Goal: Task Accomplishment & Management: Manage account settings

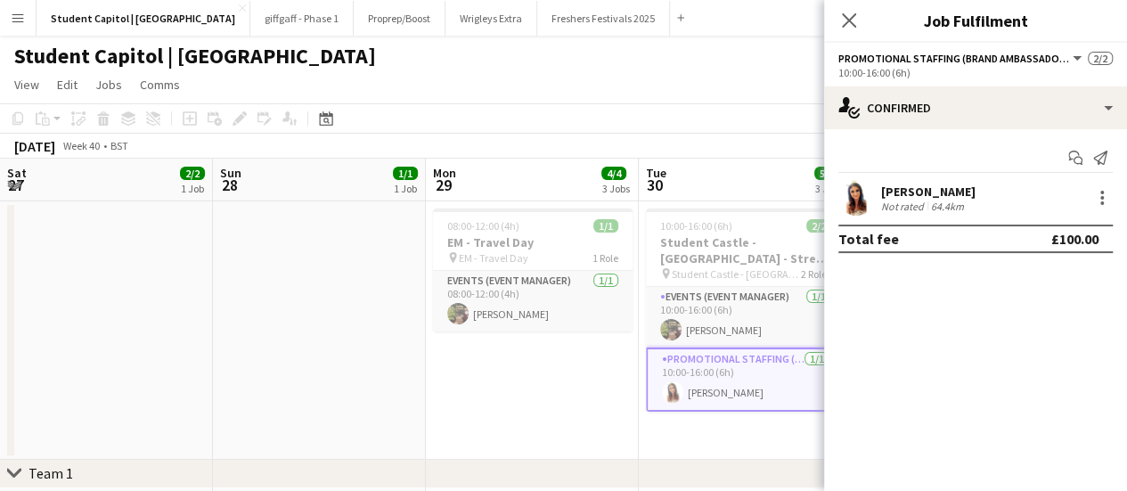
scroll to position [0, 486]
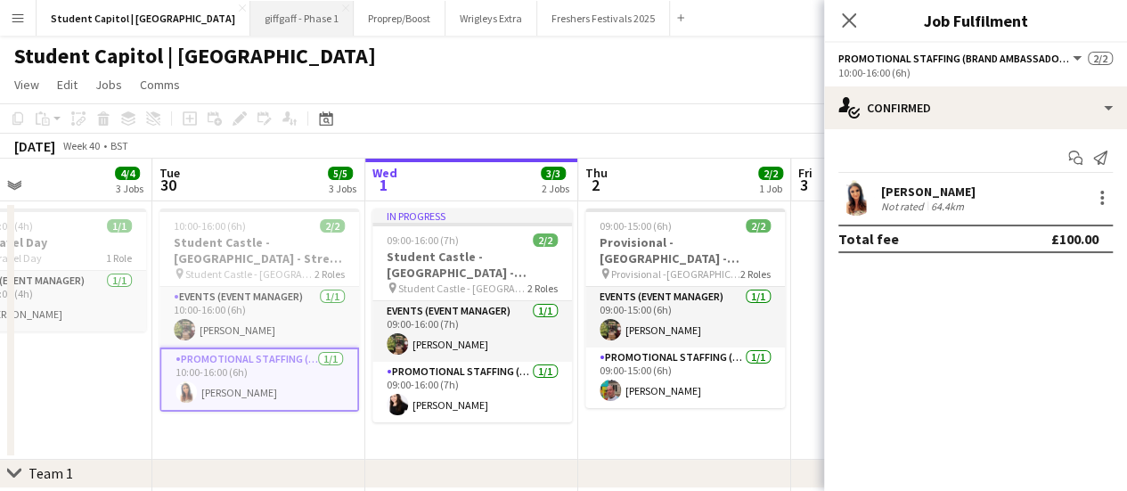
click at [250, 20] on button "giffgaff - Phase 1 Close" at bounding box center [301, 18] width 103 height 35
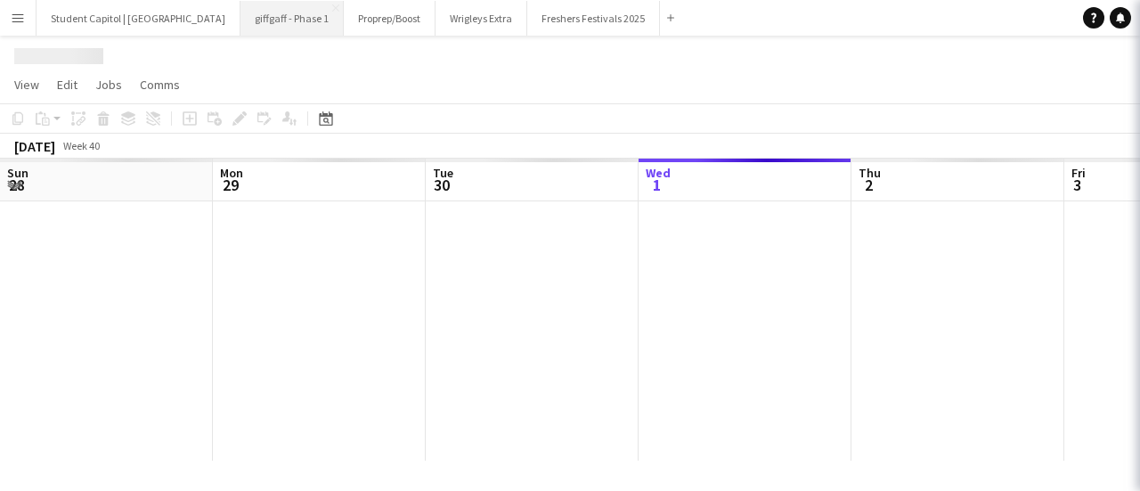
scroll to position [0, 426]
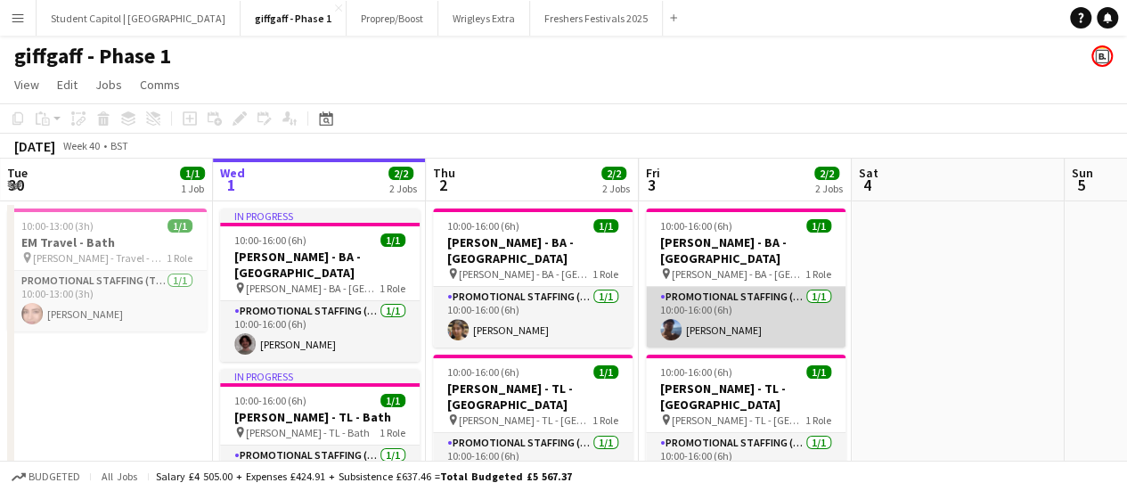
click at [741, 295] on app-card-role "Promotional Staffing (Brand Ambassadors) [DATE] 10:00-16:00 (6h) [PERSON_NAME]" at bounding box center [745, 317] width 199 height 61
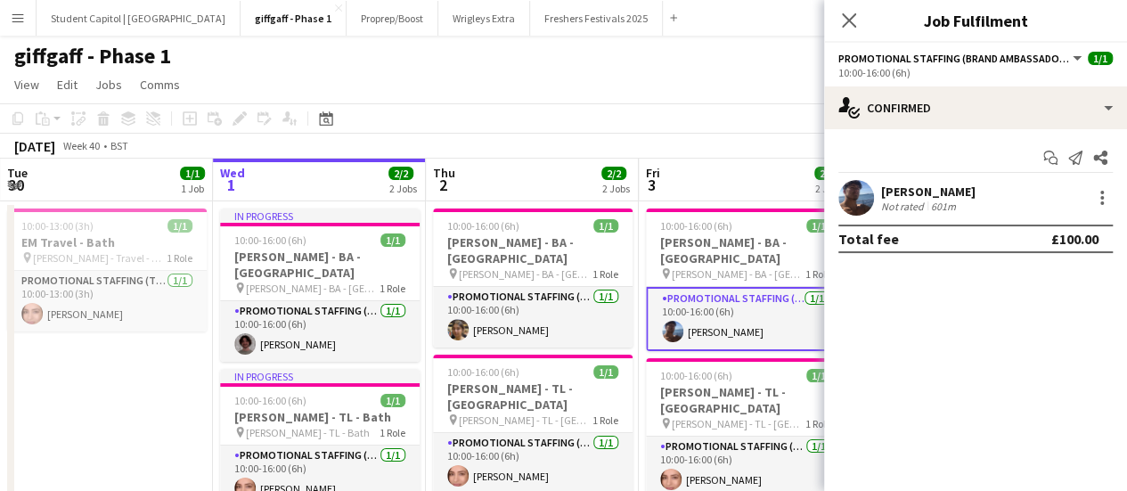
click at [850, 198] on app-user-avatar at bounding box center [856, 198] width 36 height 36
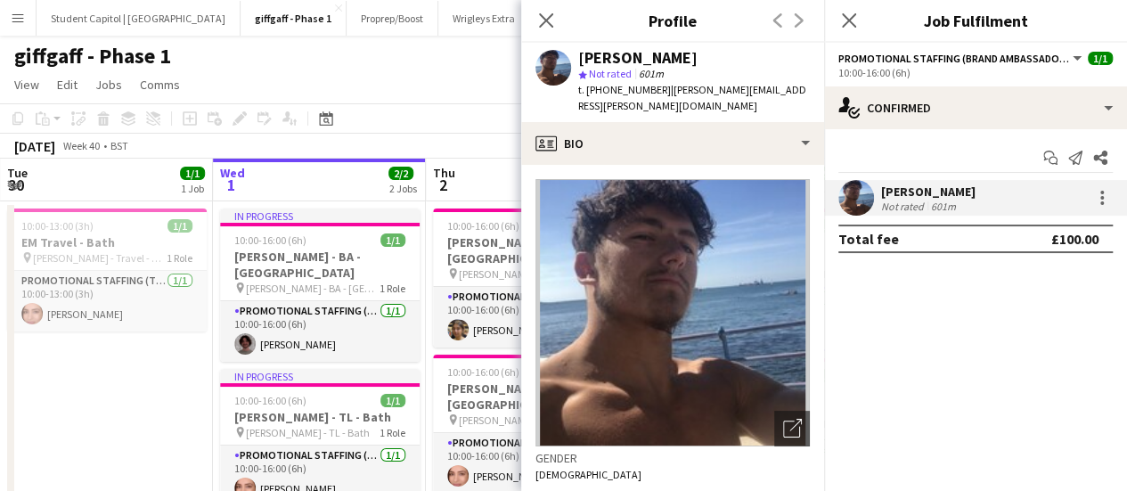
click at [486, 66] on div "giffgaff - Phase 1" at bounding box center [563, 53] width 1127 height 34
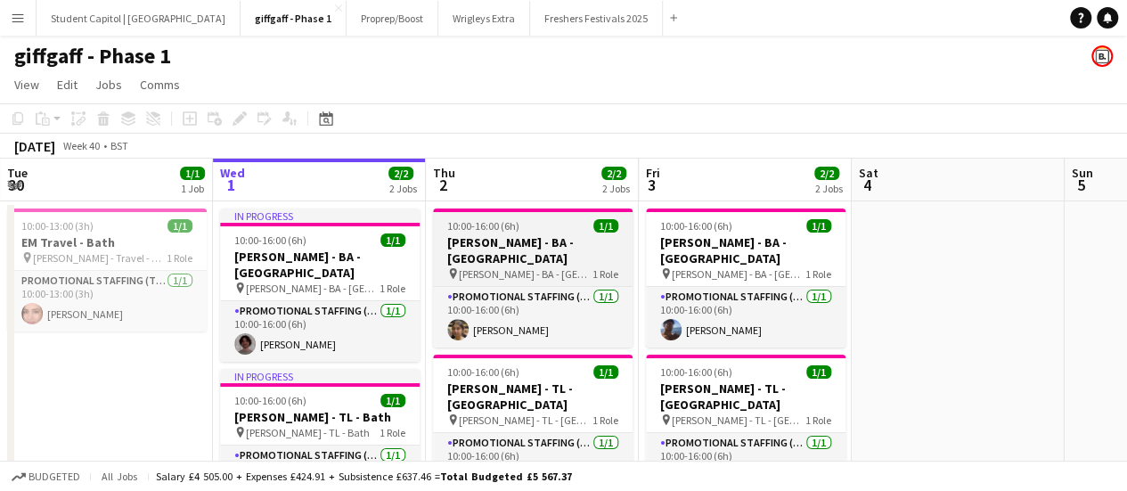
click at [502, 238] on h3 "[PERSON_NAME] - BA - [GEOGRAPHIC_DATA]" at bounding box center [532, 250] width 199 height 32
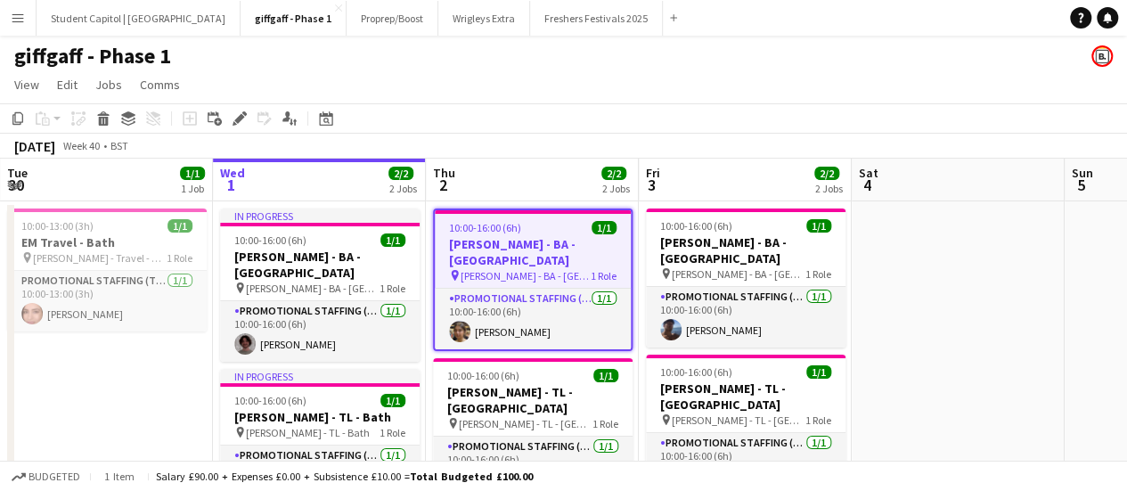
click at [17, 22] on app-icon "Menu" at bounding box center [18, 18] width 14 height 14
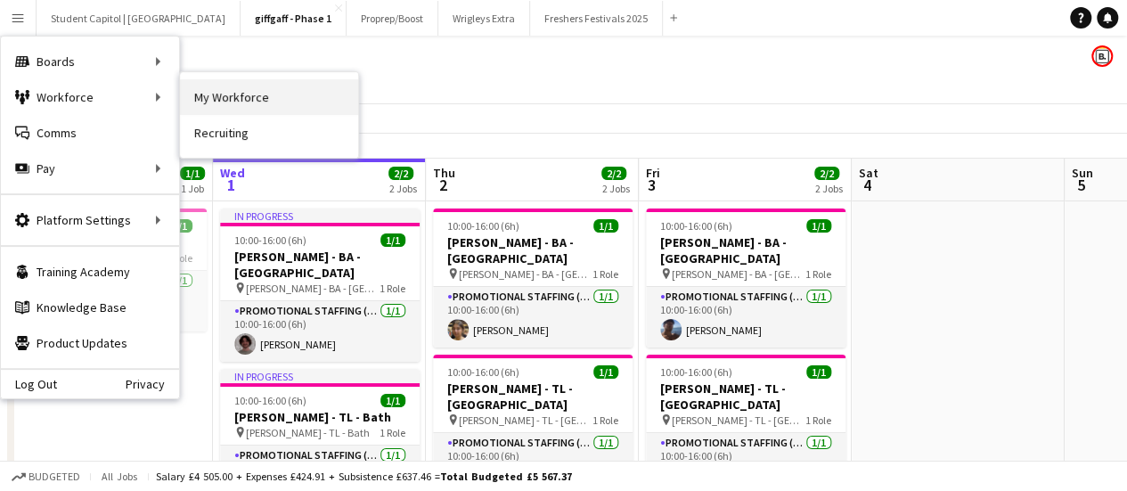
click at [306, 99] on link "My Workforce" at bounding box center [269, 97] width 178 height 36
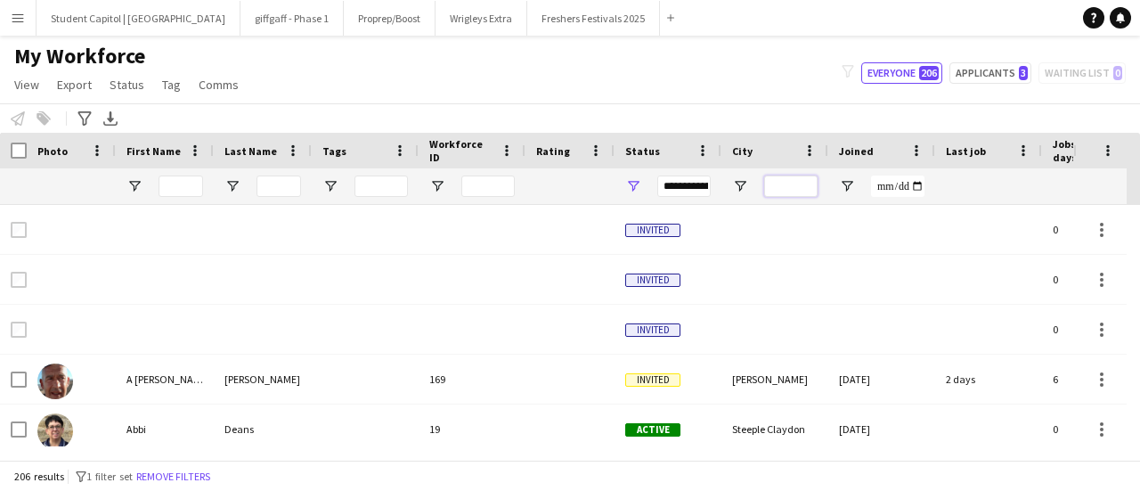
click at [769, 191] on input "City Filter Input" at bounding box center [790, 185] width 53 height 21
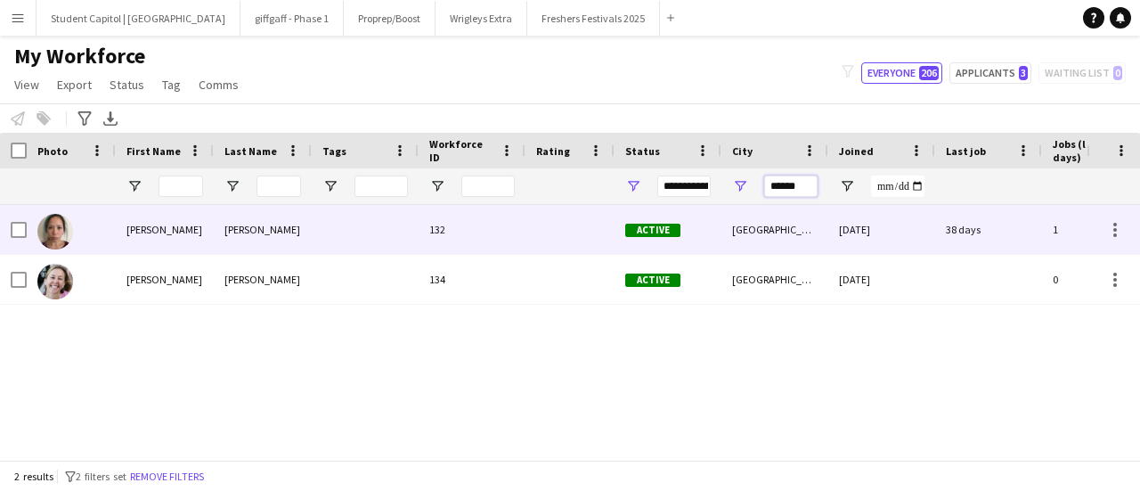
type input "******"
click at [210, 248] on div "[PERSON_NAME]" at bounding box center [165, 229] width 98 height 49
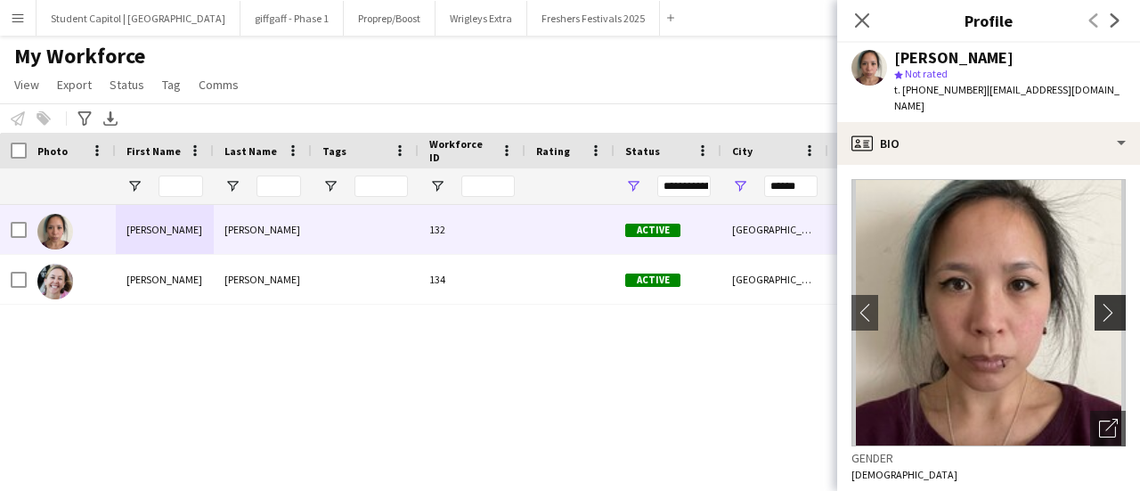
click at [1099, 303] on app-icon "chevron-right" at bounding box center [1113, 312] width 28 height 19
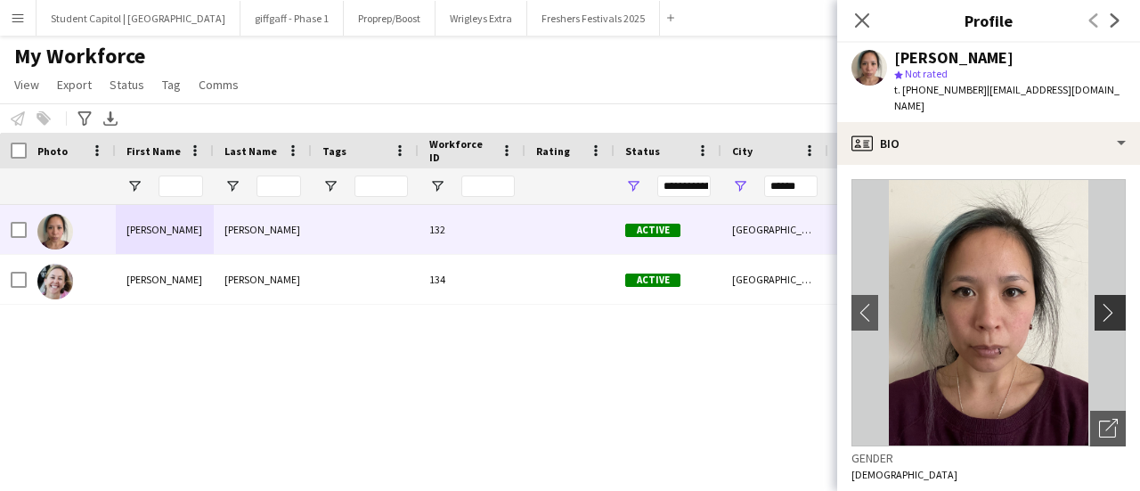
click at [1099, 303] on app-icon "chevron-right" at bounding box center [1113, 312] width 28 height 19
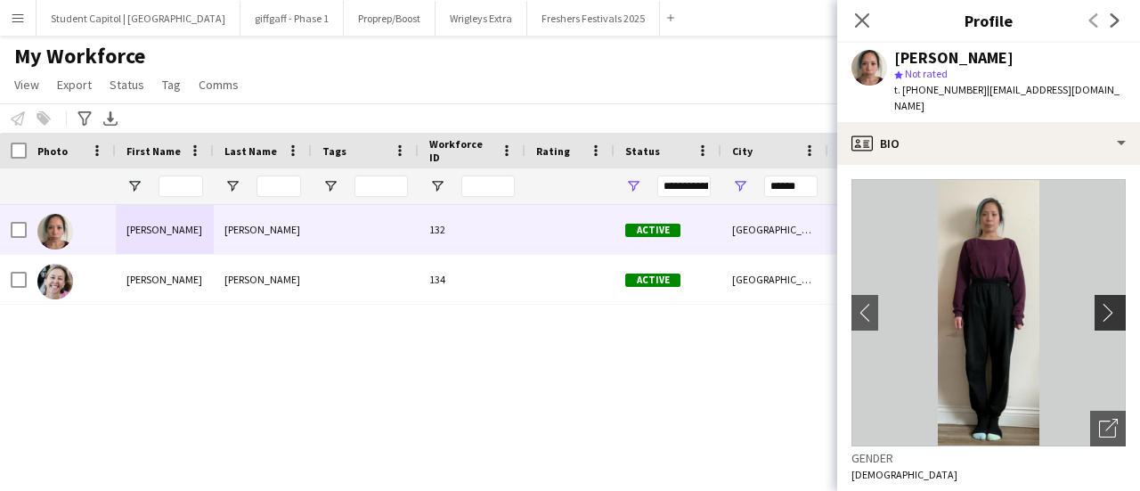
click at [1099, 303] on app-icon "chevron-right" at bounding box center [1113, 312] width 28 height 19
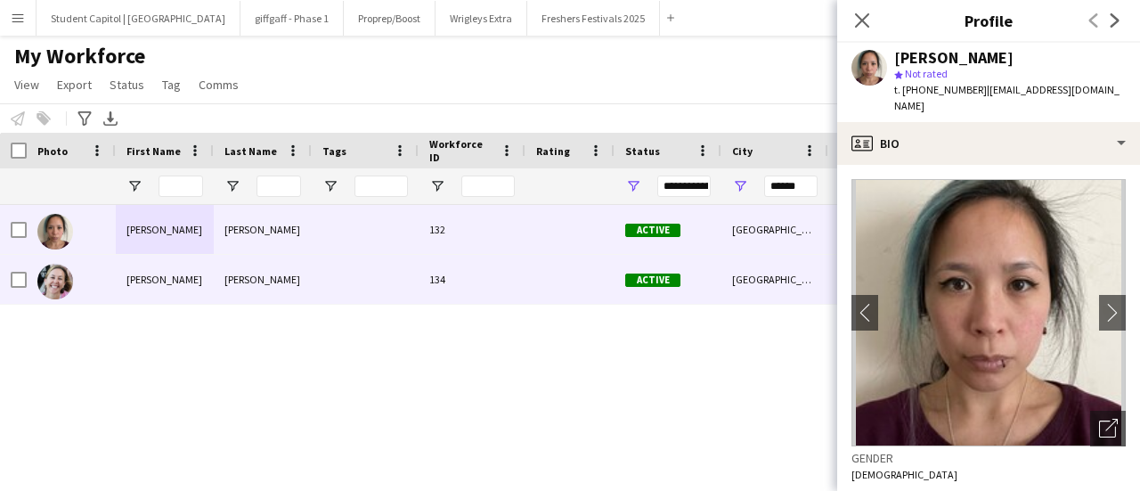
click at [58, 275] on img at bounding box center [55, 282] width 36 height 36
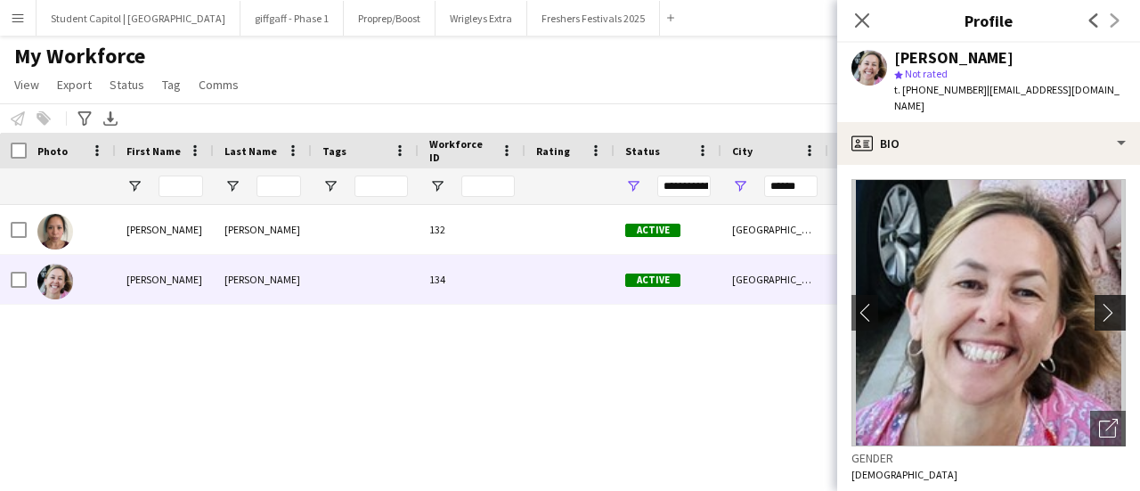
click at [1099, 303] on app-icon "chevron-right" at bounding box center [1113, 312] width 28 height 19
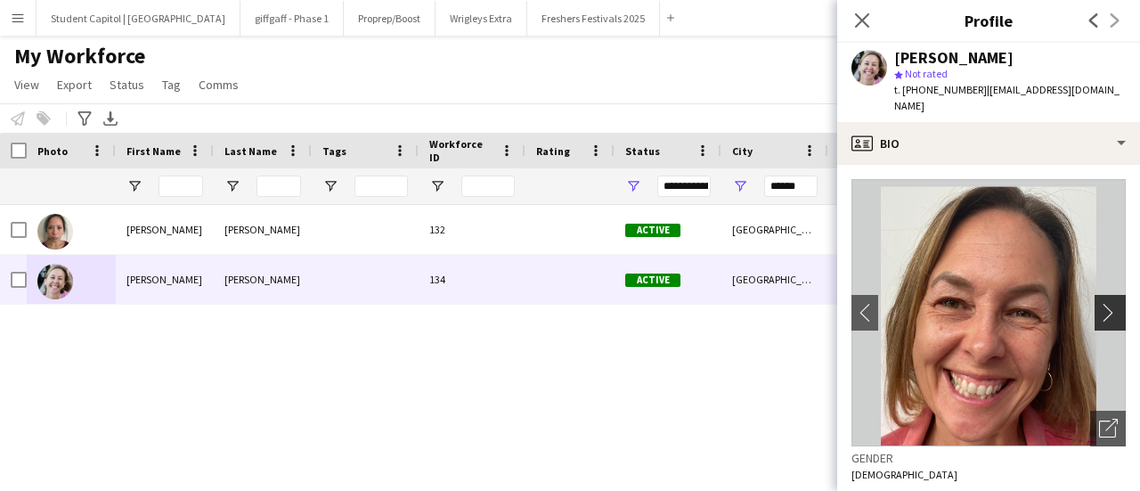
click at [1099, 303] on app-icon "chevron-right" at bounding box center [1113, 312] width 28 height 19
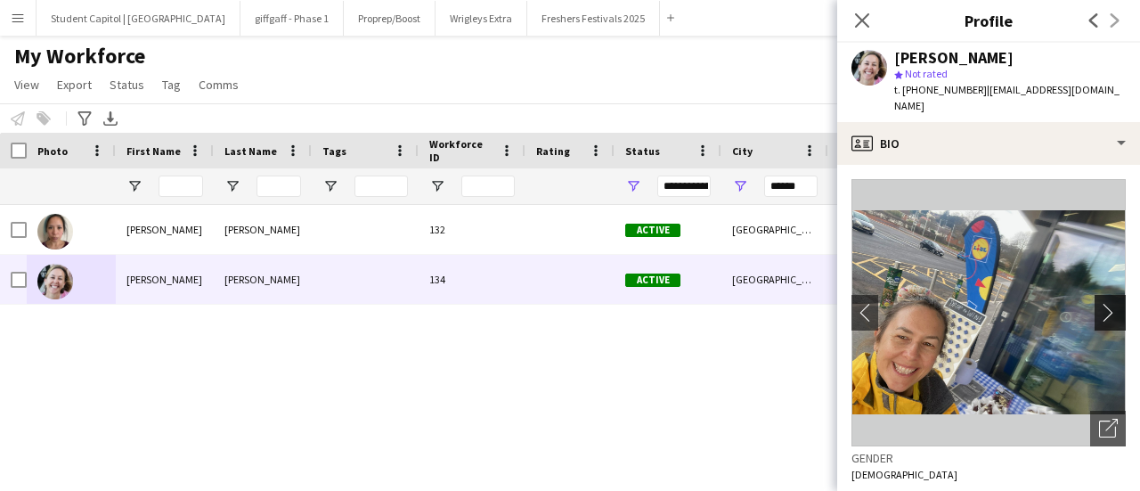
click at [1099, 303] on app-icon "chevron-right" at bounding box center [1113, 312] width 28 height 19
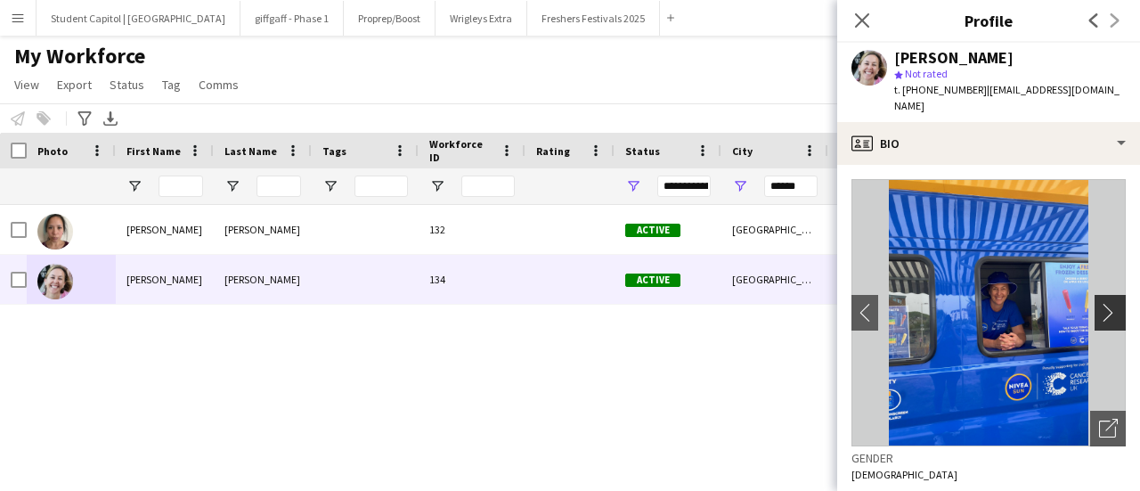
click at [1099, 303] on app-icon "chevron-right" at bounding box center [1113, 312] width 28 height 19
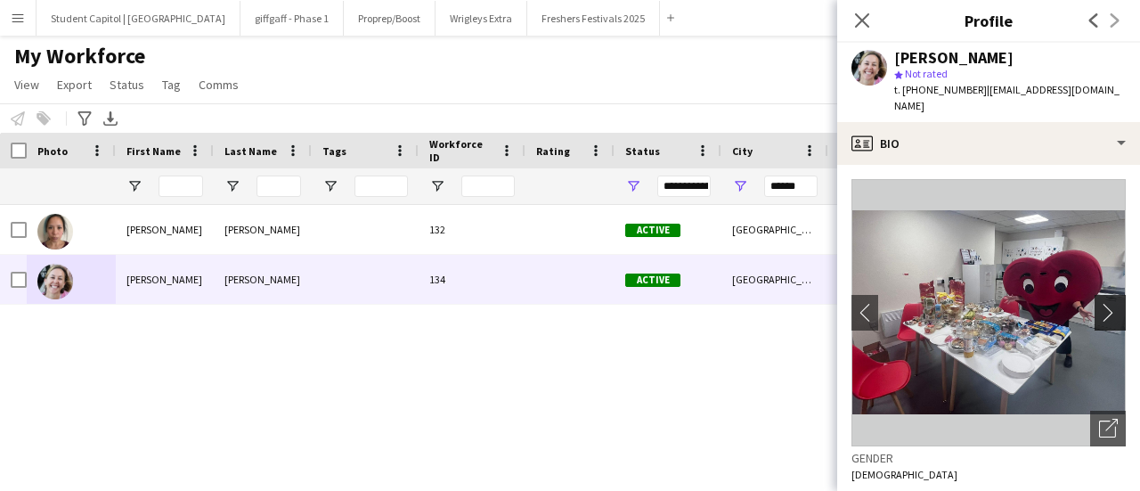
click at [1099, 303] on app-icon "chevron-right" at bounding box center [1113, 312] width 28 height 19
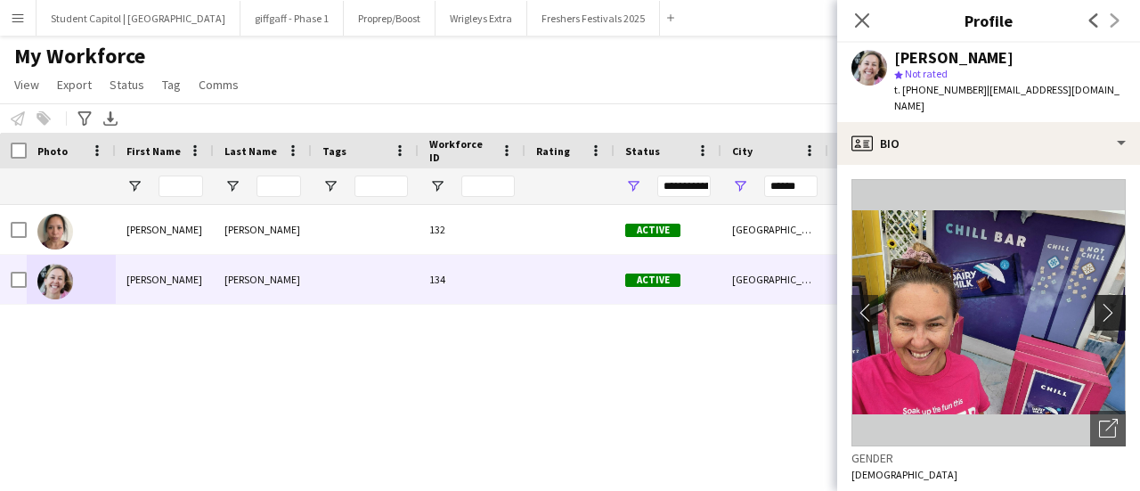
click at [1099, 303] on app-icon "chevron-right" at bounding box center [1113, 312] width 28 height 19
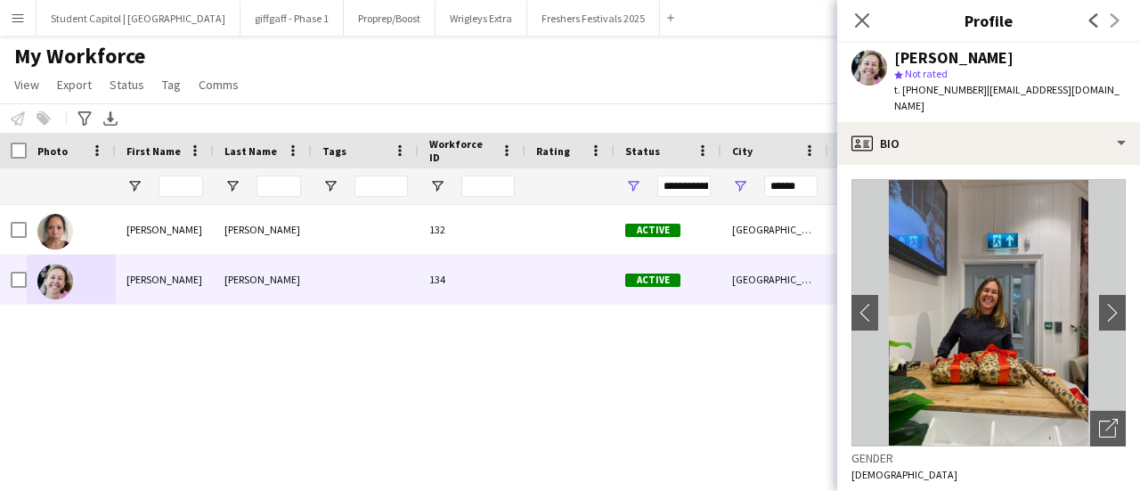
click at [561, 346] on div "[PERSON_NAME] 132 Active [GEOGRAPHIC_DATA] [DATE] 38 days 1 [EMAIL_ADDRESS][DOM…" at bounding box center [543, 325] width 1086 height 241
click at [871, 25] on app-icon "Close pop-in" at bounding box center [863, 21] width 26 height 26
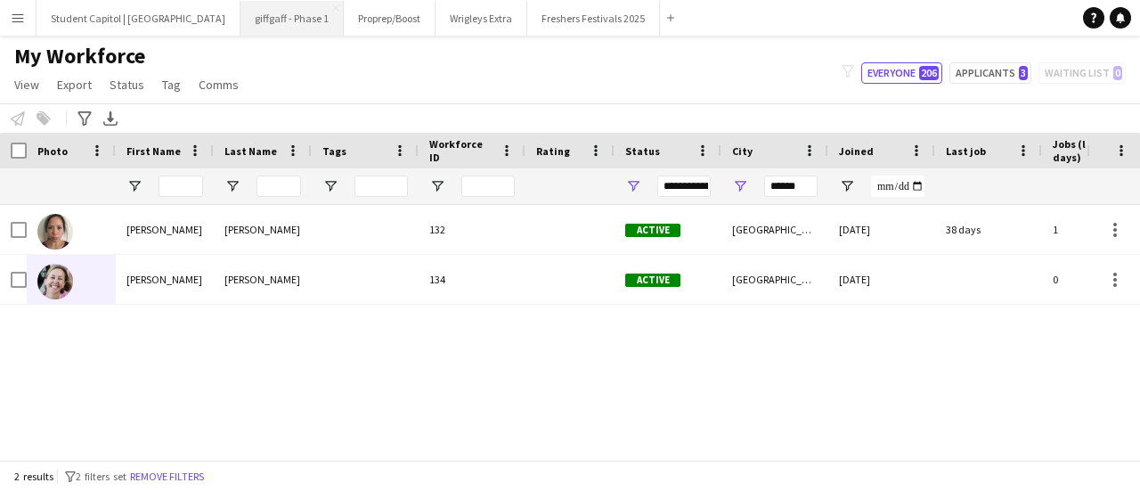
drag, startPoint x: 225, startPoint y: 19, endPoint x: 240, endPoint y: 30, distance: 19.1
click at [240, 19] on button "giffgaff - Phase 1 Close" at bounding box center [291, 18] width 103 height 35
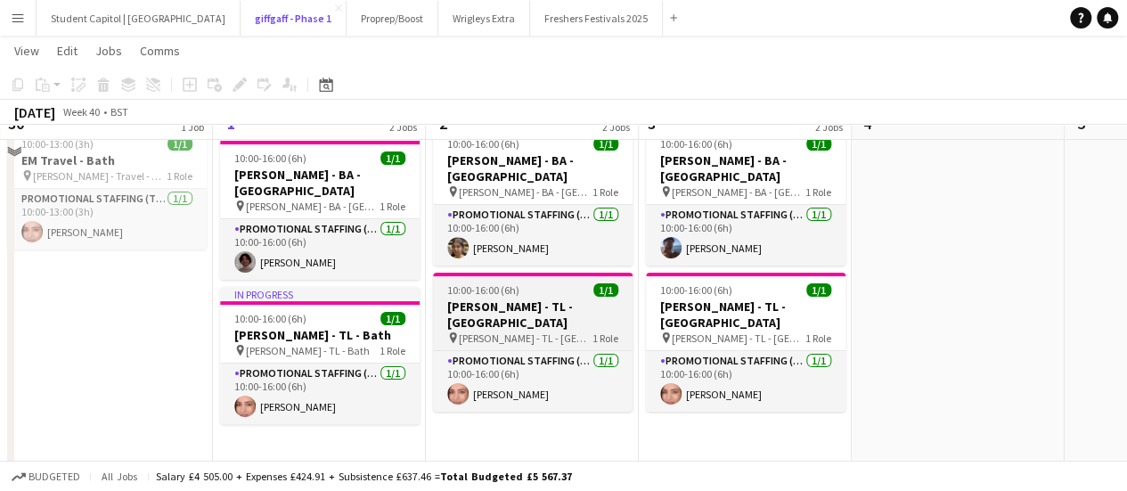
scroll to position [89, 0]
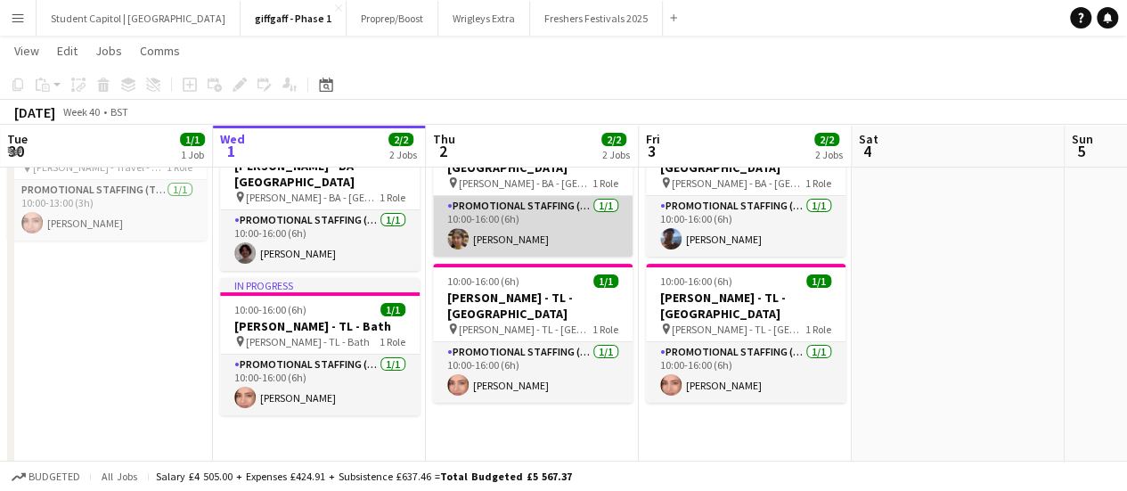
click at [554, 227] on app-card-role "Promotional Staffing (Brand Ambassadors) [DATE] 10:00-16:00 (6h) [PERSON_NAME]" at bounding box center [532, 226] width 199 height 61
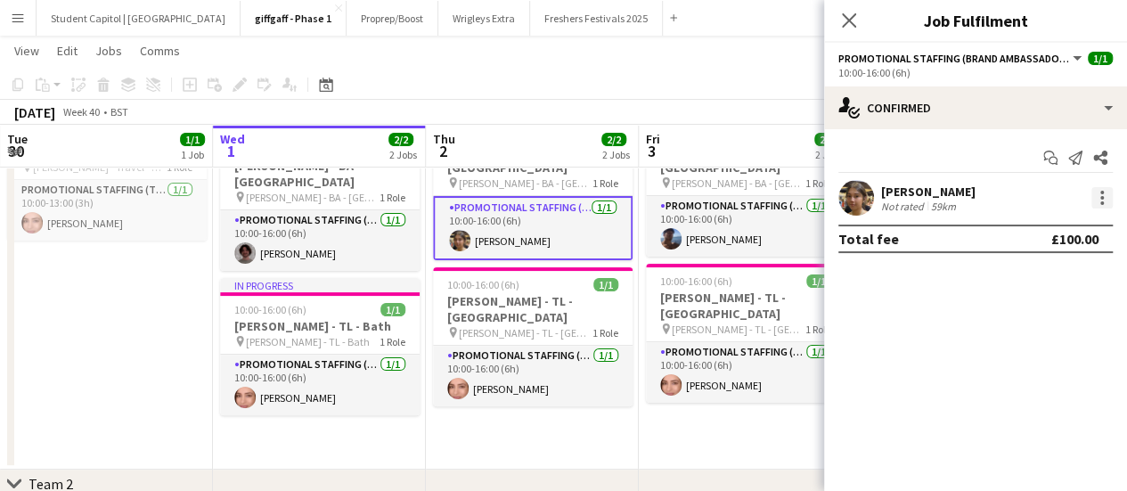
click at [1100, 189] on div at bounding box center [1101, 197] width 21 height 21
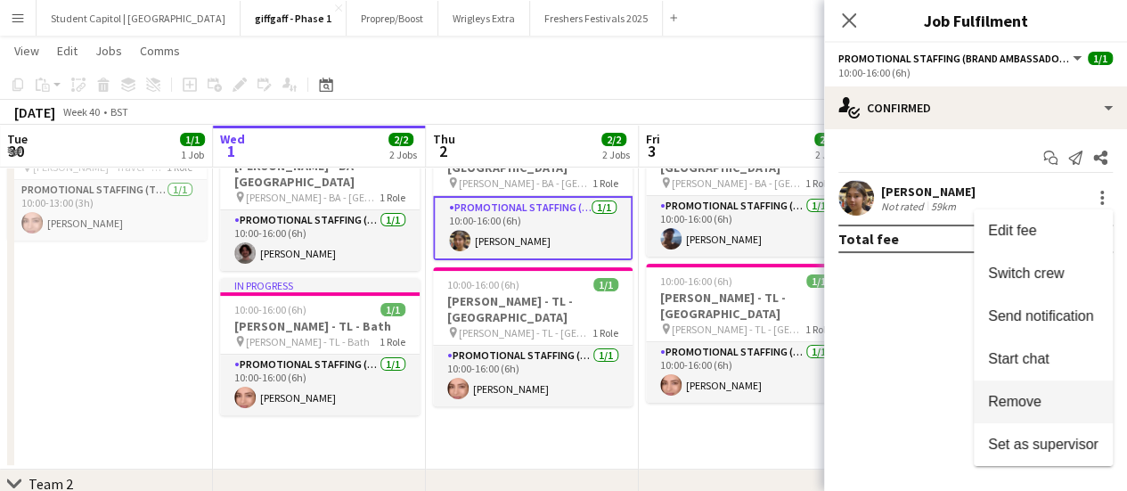
click at [1043, 398] on span "Remove" at bounding box center [1043, 402] width 110 height 16
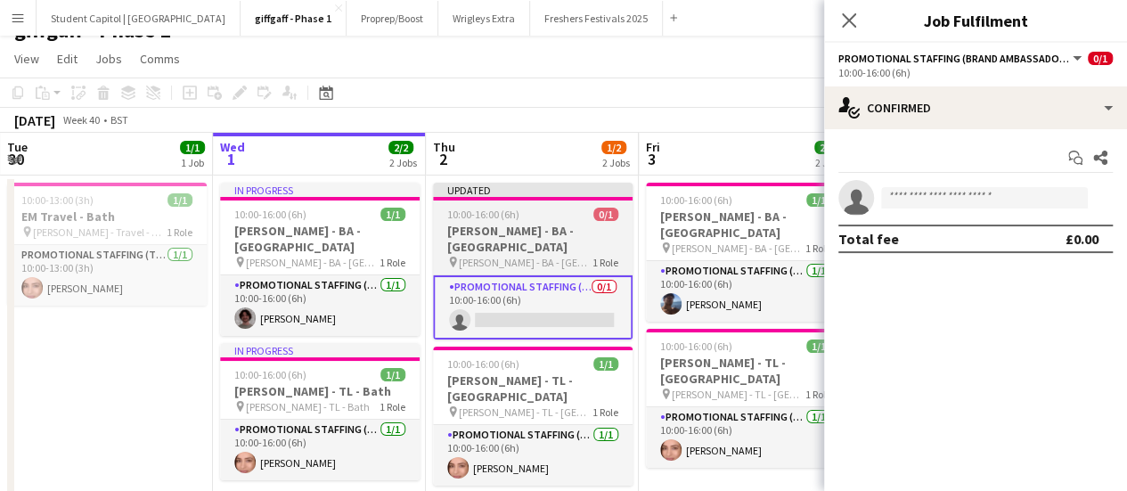
scroll to position [0, 0]
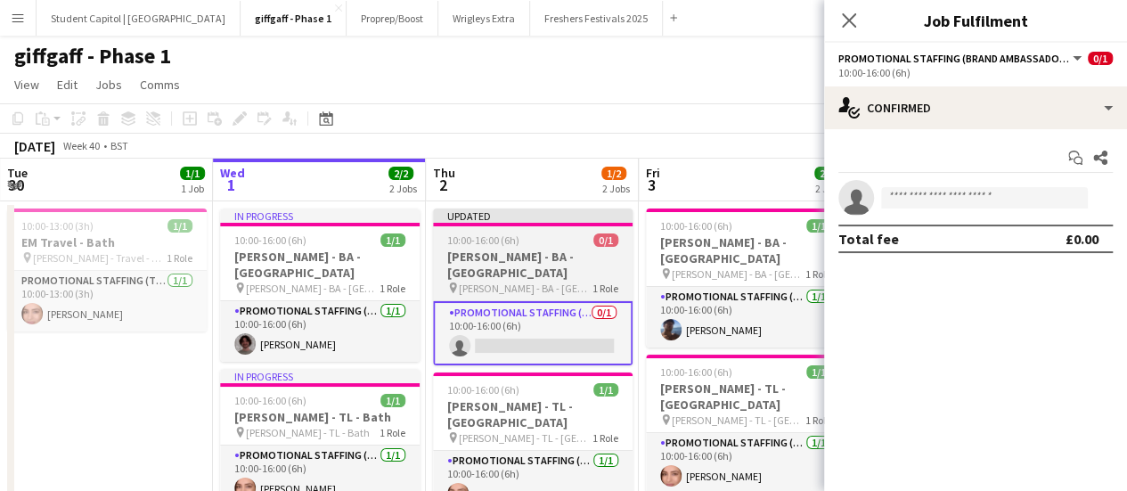
click at [531, 250] on h3 "[PERSON_NAME] - BA - [GEOGRAPHIC_DATA]" at bounding box center [532, 264] width 199 height 32
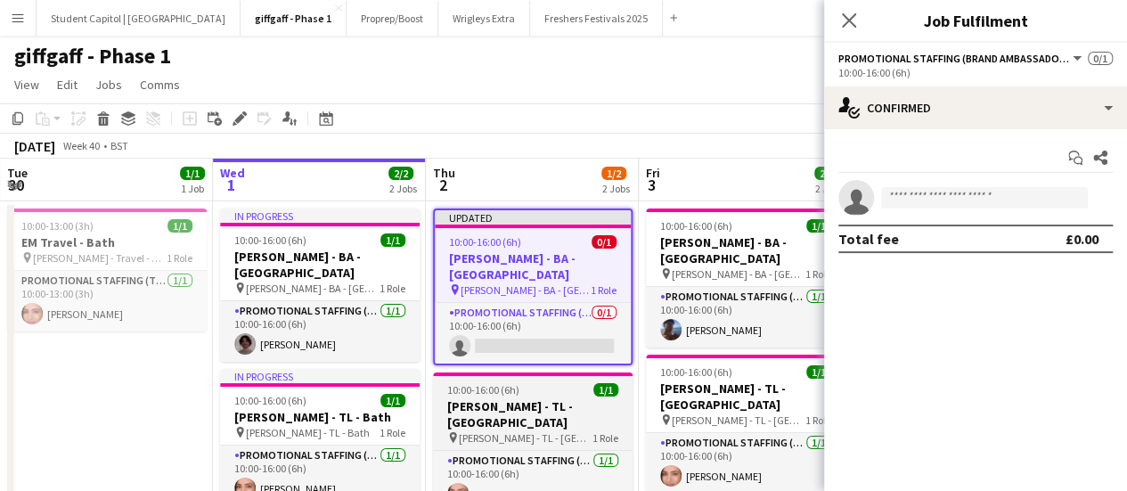
click at [549, 430] on div "pin [PERSON_NAME] - TL - [GEOGRAPHIC_DATA] 1 Role" at bounding box center [532, 437] width 199 height 14
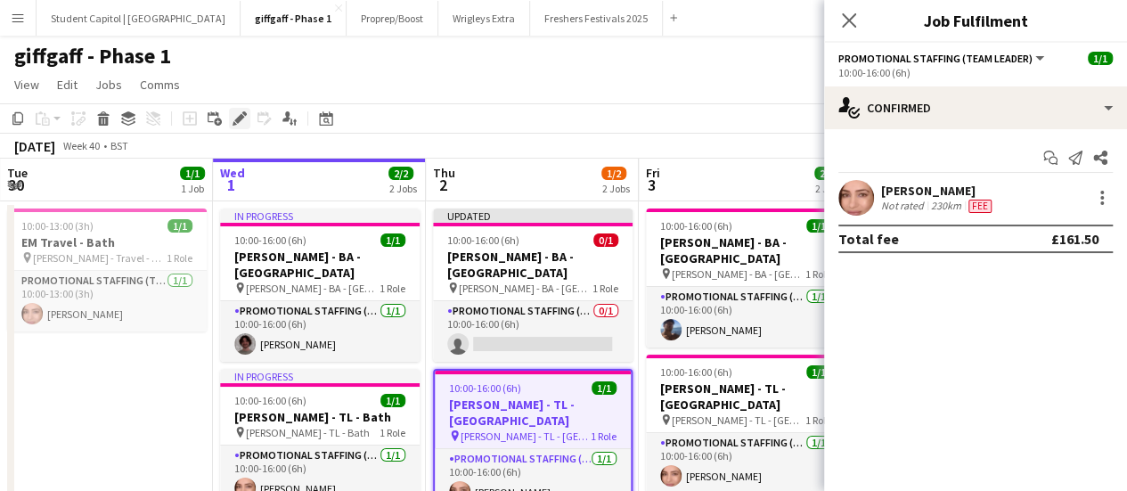
click at [235, 113] on icon "Edit" at bounding box center [239, 118] width 14 height 14
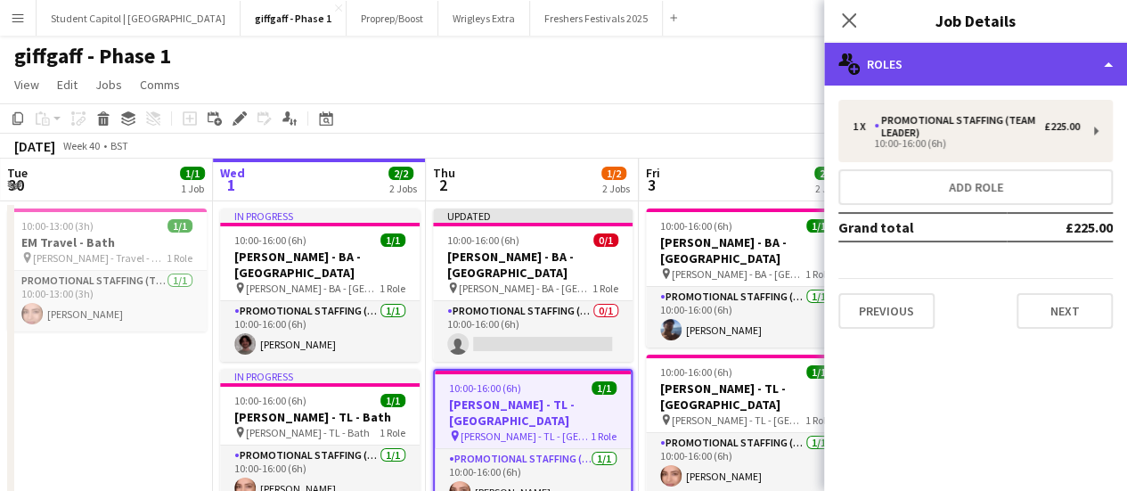
click at [1094, 66] on div "multiple-users-add Roles" at bounding box center [975, 64] width 303 height 43
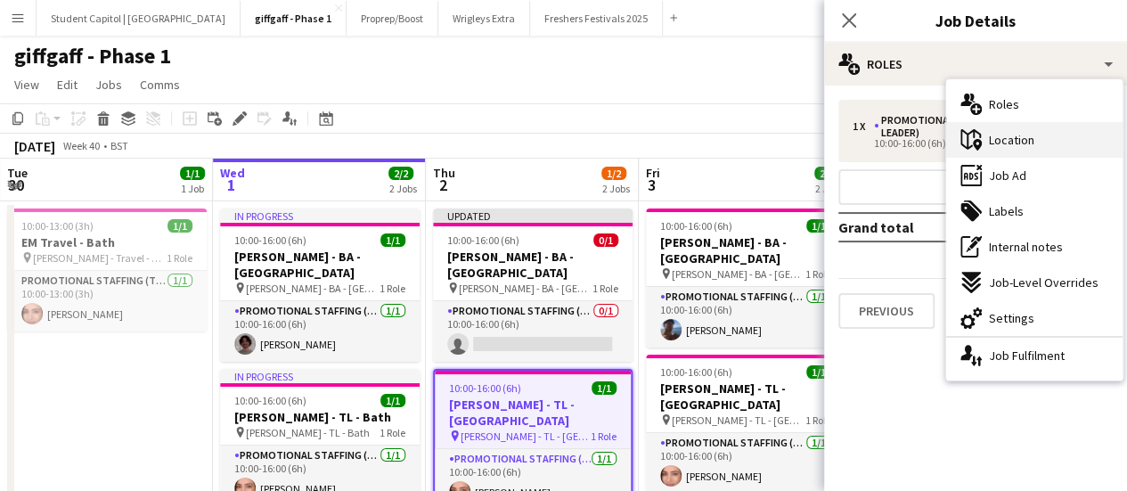
click at [1053, 151] on div "maps-pin-1 Location" at bounding box center [1034, 140] width 176 height 36
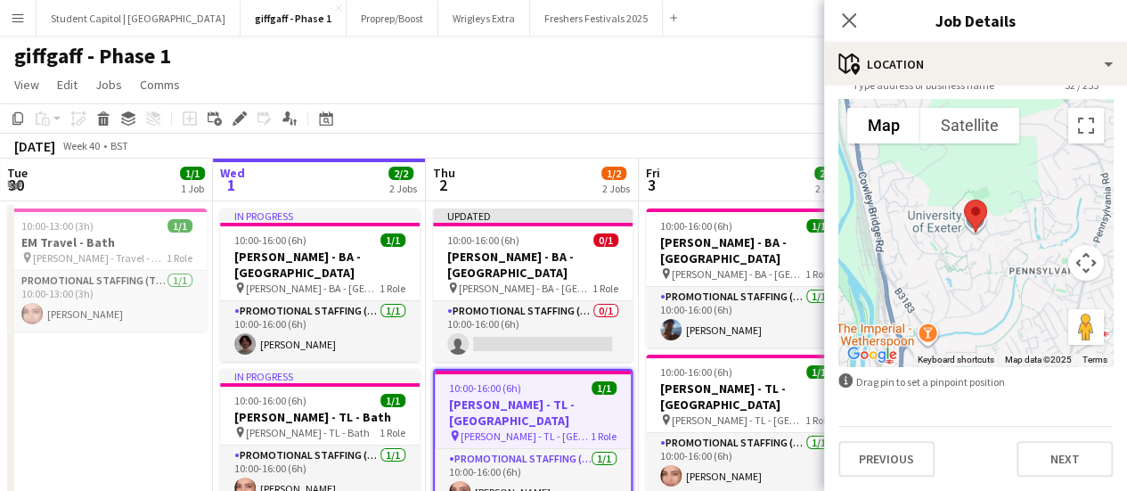
click at [550, 428] on div "pin [PERSON_NAME] - TL - [GEOGRAPHIC_DATA] 1 Role" at bounding box center [533, 435] width 196 height 14
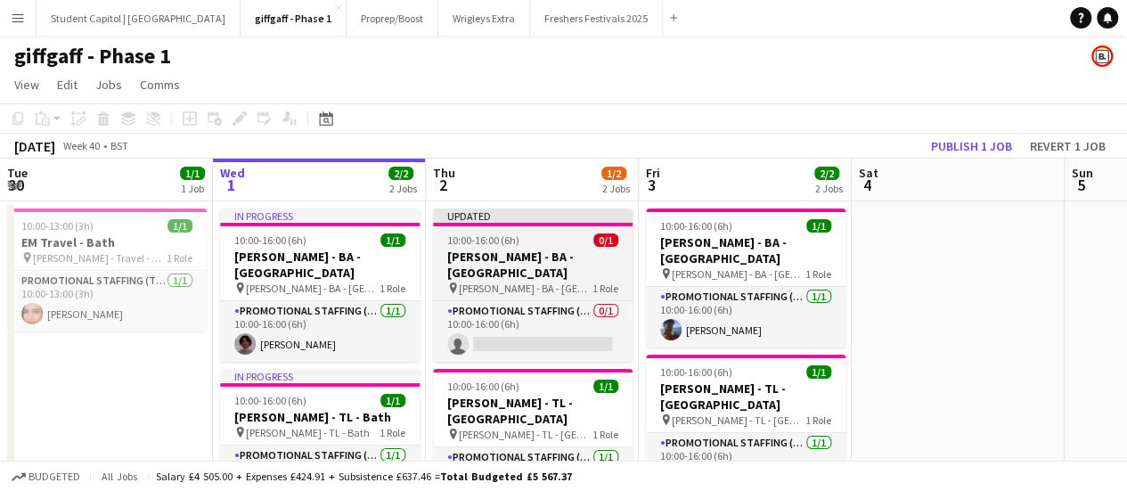
click at [543, 231] on app-job-card "Updated 10:00-16:00 (6h) 0/1 [PERSON_NAME] - [GEOGRAPHIC_DATA] - [GEOGRAPHIC_DA…" at bounding box center [532, 284] width 199 height 153
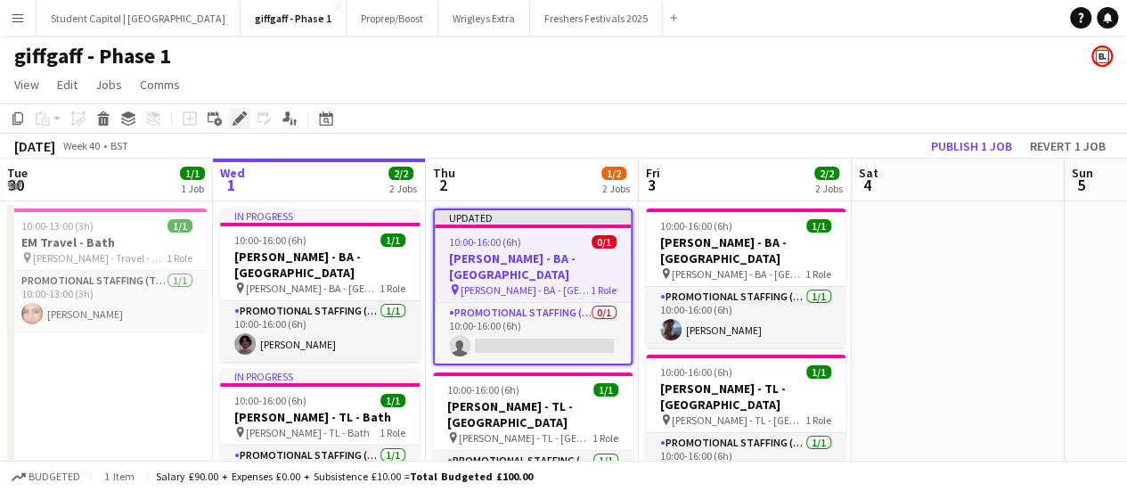
click at [232, 120] on icon "Edit" at bounding box center [239, 118] width 14 height 14
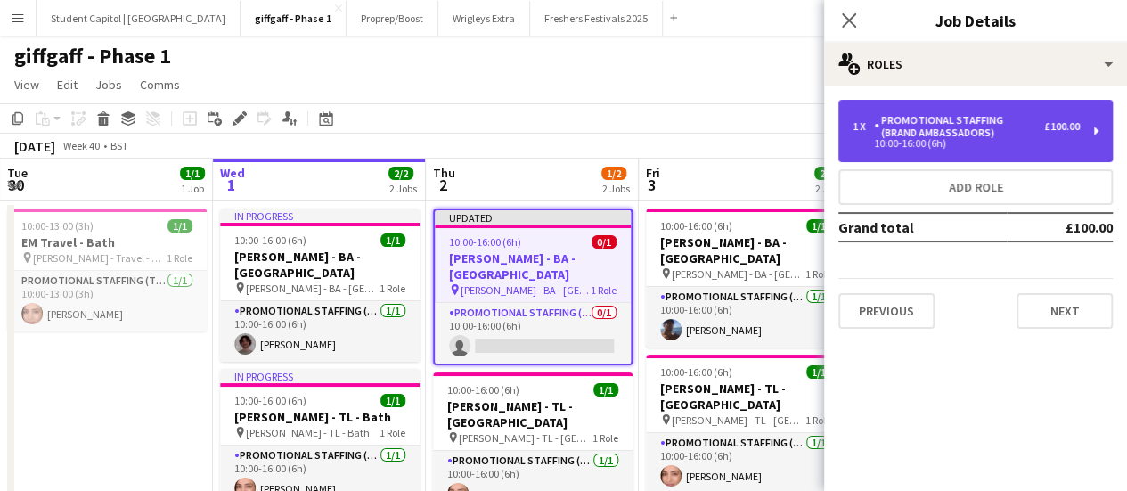
click at [1081, 125] on div "1 x Promotional Staffing (Brand Ambassadors) £100.00 10:00-16:00 (6h)" at bounding box center [975, 131] width 274 height 62
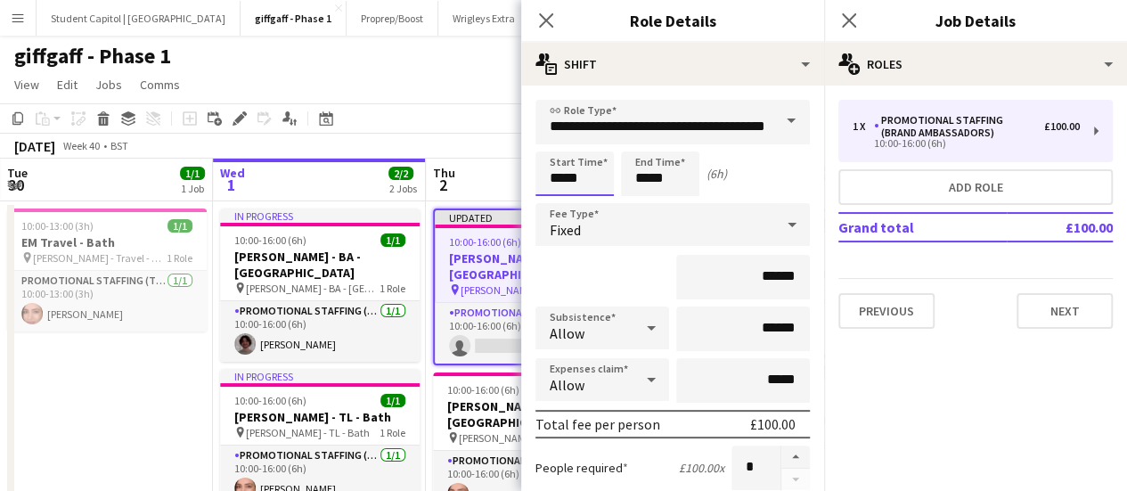
click at [595, 180] on input "*****" at bounding box center [574, 173] width 78 height 45
type input "*****"
click at [563, 204] on div at bounding box center [557, 205] width 36 height 18
click at [647, 183] on input "*****" at bounding box center [660, 173] width 78 height 45
type input "*****"
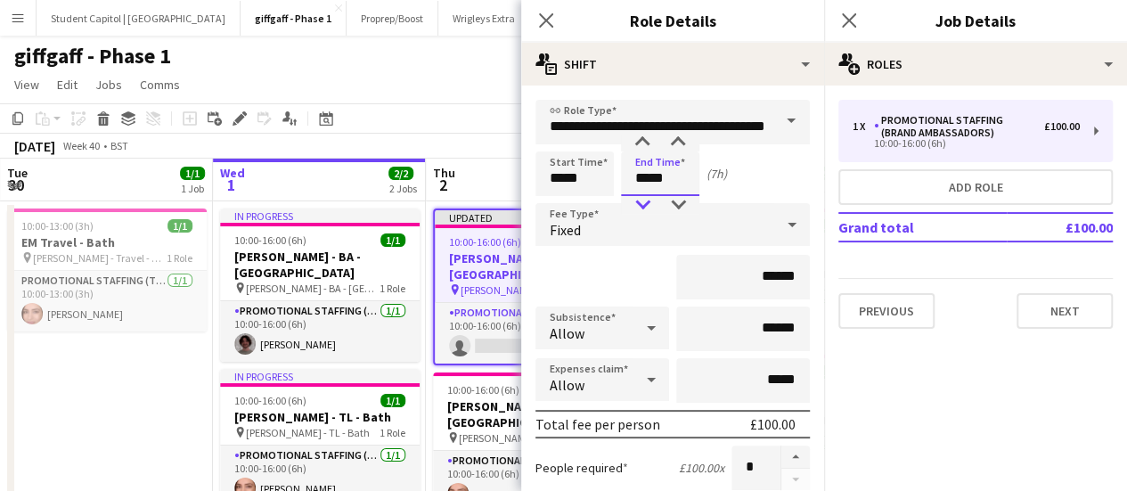
click at [650, 201] on div at bounding box center [642, 205] width 36 height 18
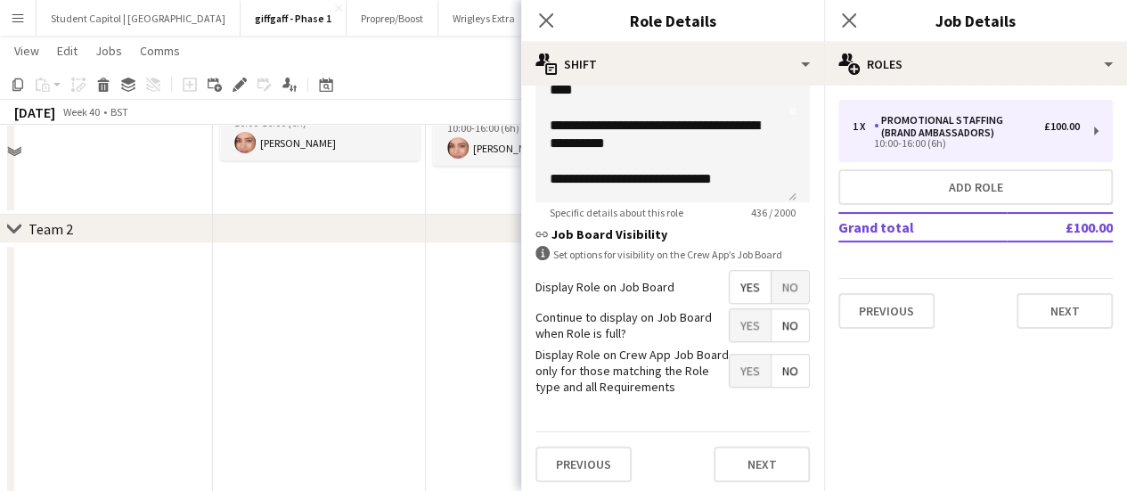
scroll to position [534, 0]
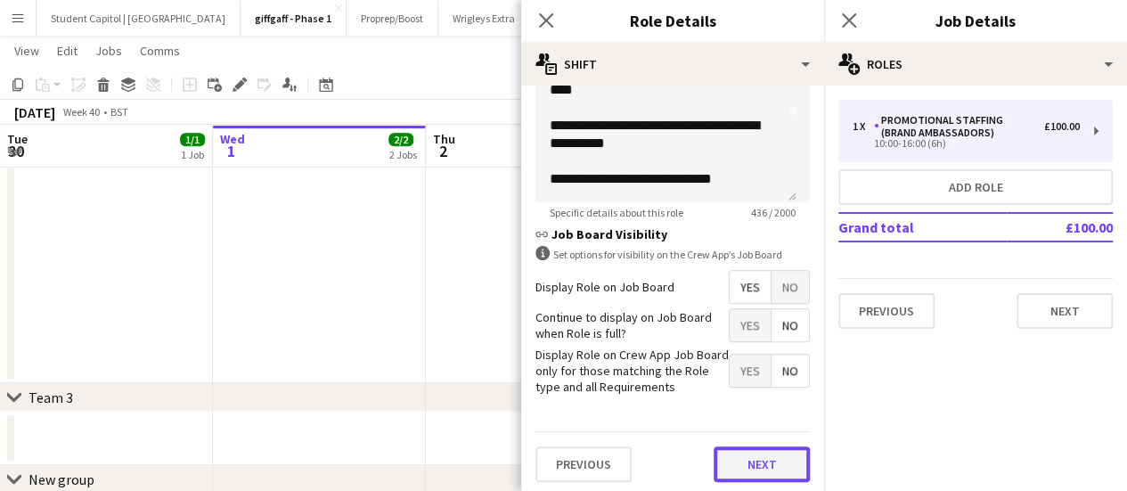
click at [778, 461] on button "Next" at bounding box center [761, 464] width 96 height 36
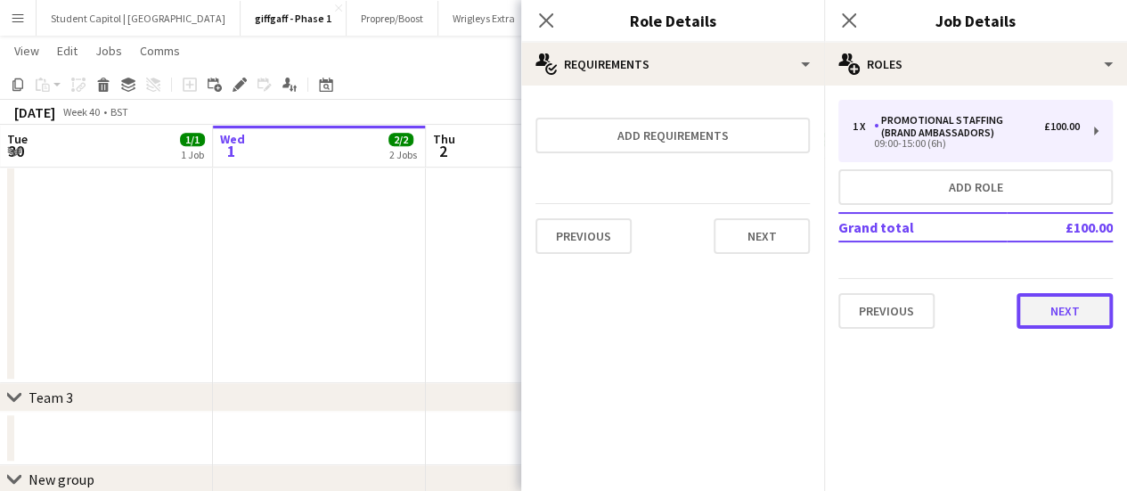
click at [1087, 312] on button "Next" at bounding box center [1064, 311] width 96 height 36
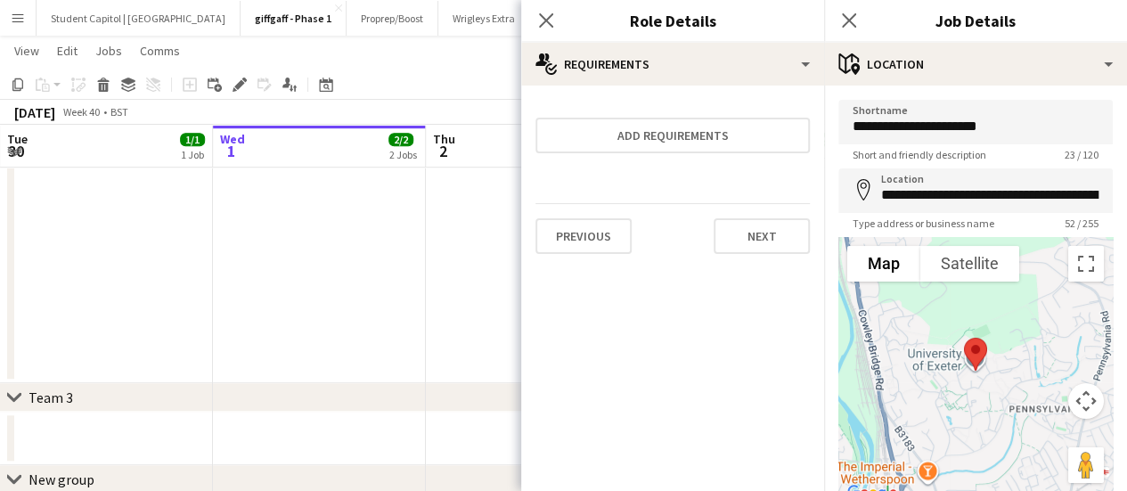
click at [390, 249] on app-date-cell at bounding box center [319, 218] width 213 height 330
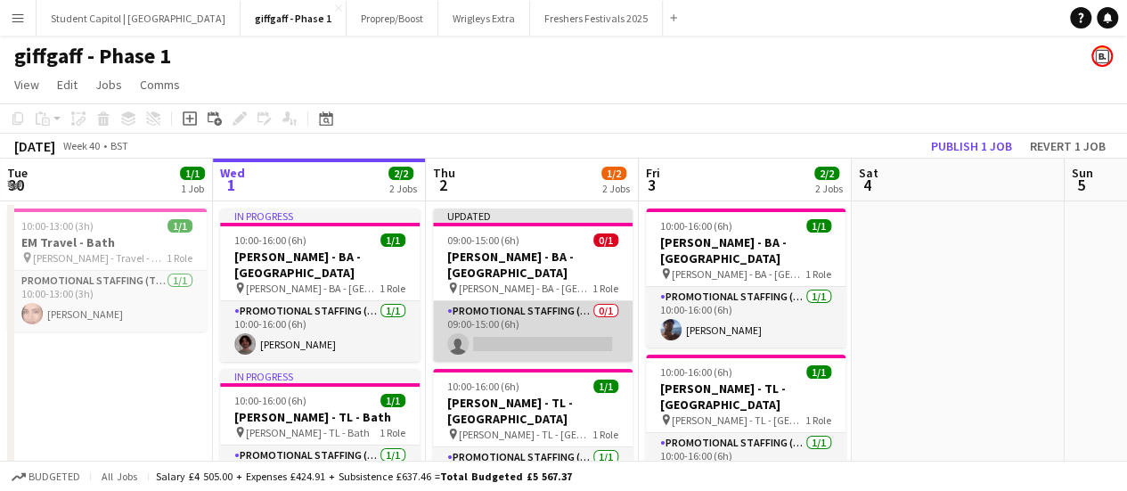
scroll to position [89, 0]
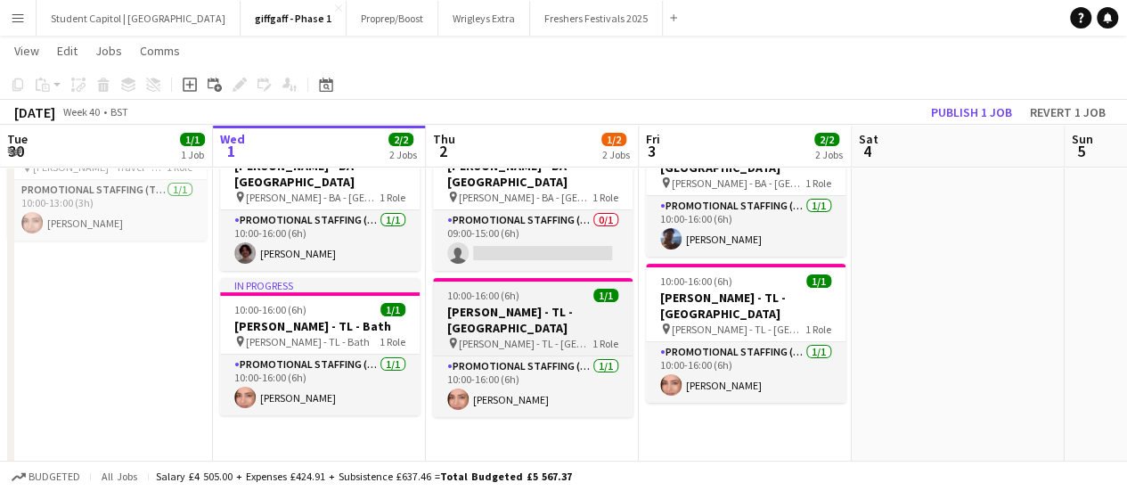
click at [549, 336] on div "pin [PERSON_NAME] - TL - [GEOGRAPHIC_DATA] 1 Role" at bounding box center [532, 343] width 199 height 14
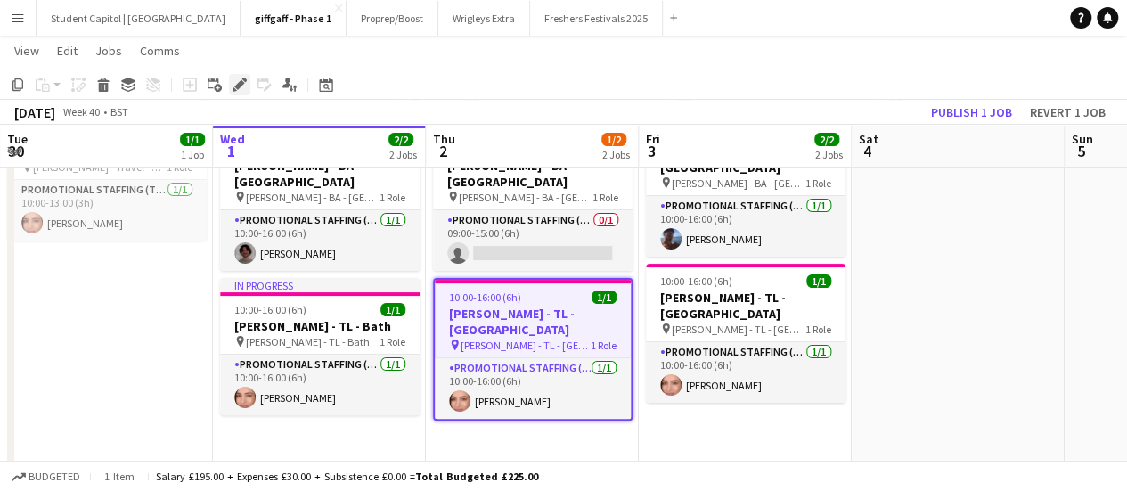
click at [242, 86] on icon "Edit" at bounding box center [239, 84] width 14 height 14
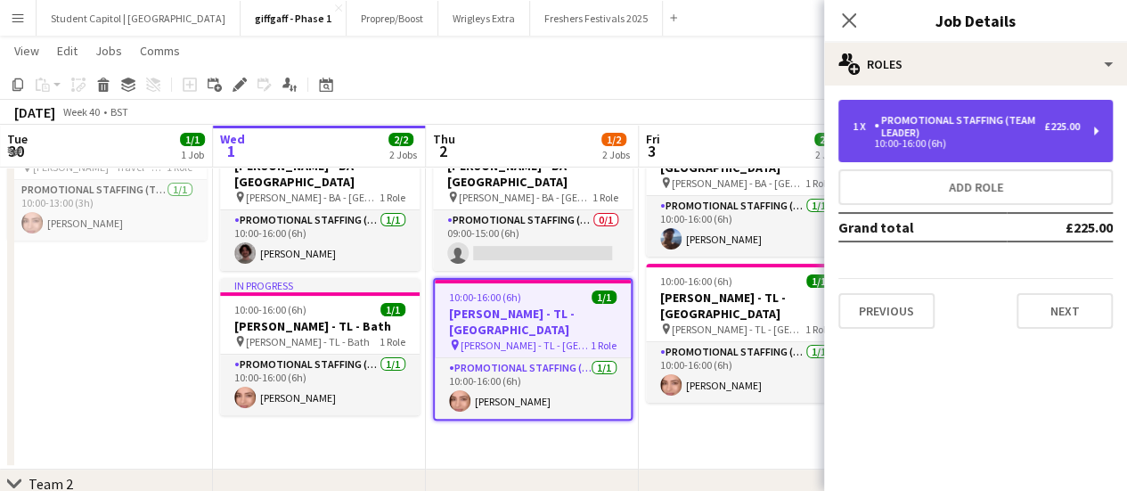
click at [1044, 127] on div "£225.00" at bounding box center [1062, 126] width 36 height 12
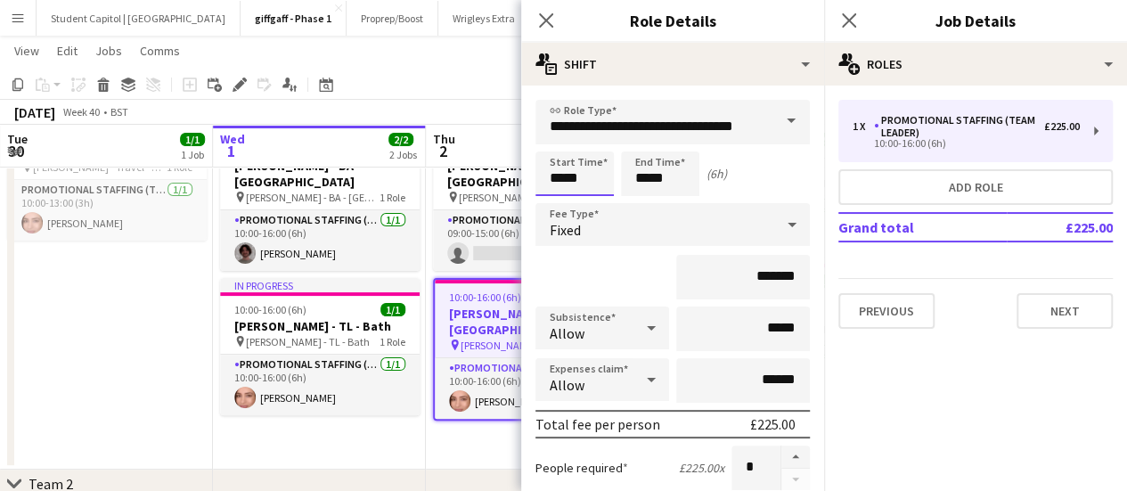
click at [590, 179] on input "*****" at bounding box center [574, 173] width 78 height 45
type input "*****"
click at [558, 201] on div at bounding box center [557, 205] width 36 height 18
click at [668, 190] on input "*****" at bounding box center [660, 173] width 78 height 45
type input "*****"
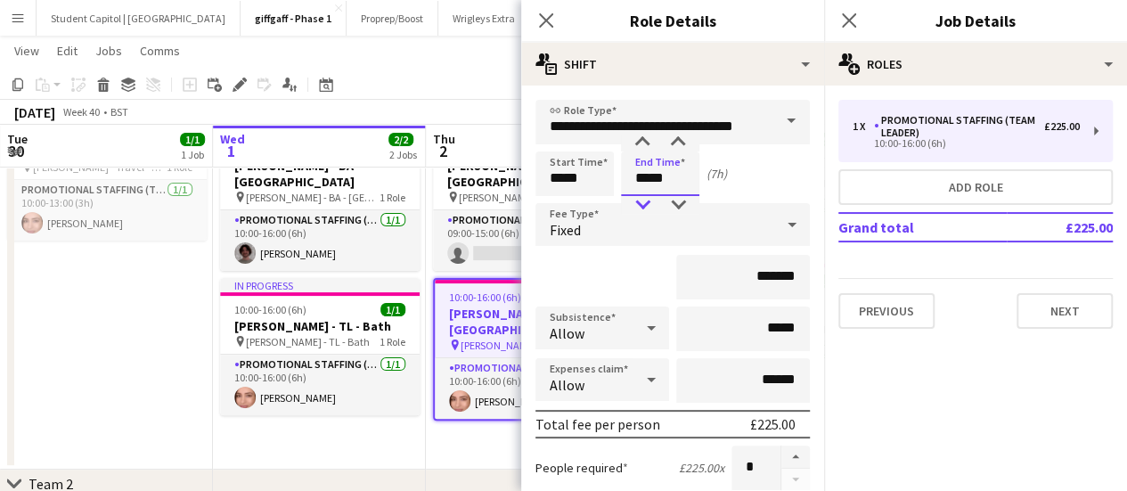
click at [645, 207] on div at bounding box center [642, 205] width 36 height 18
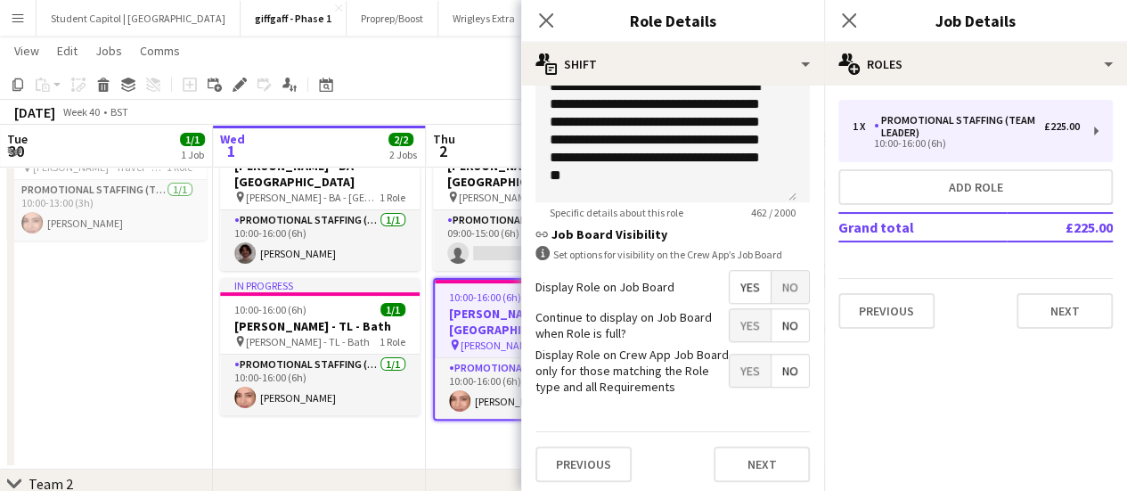
scroll to position [627, 0]
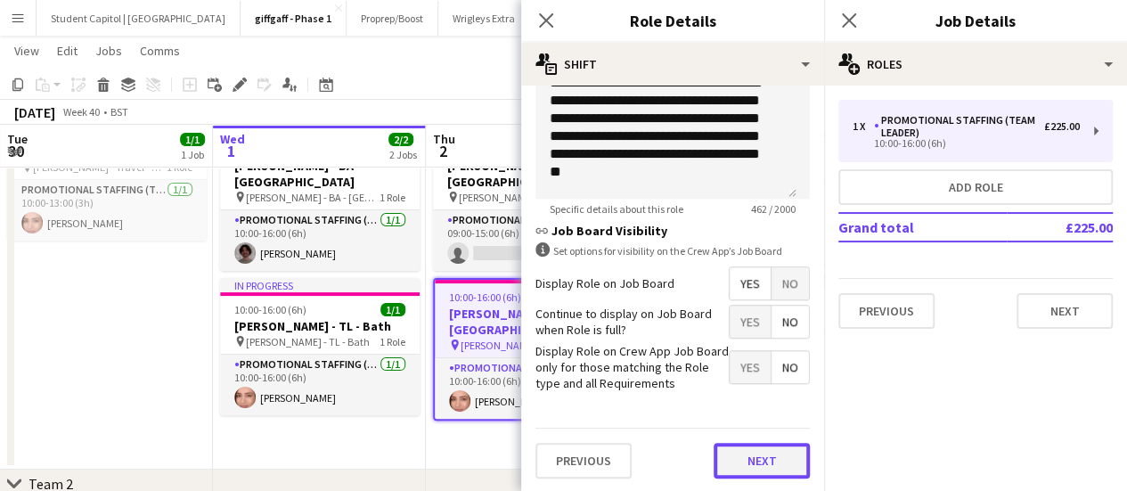
click at [774, 448] on button "Next" at bounding box center [761, 461] width 96 height 36
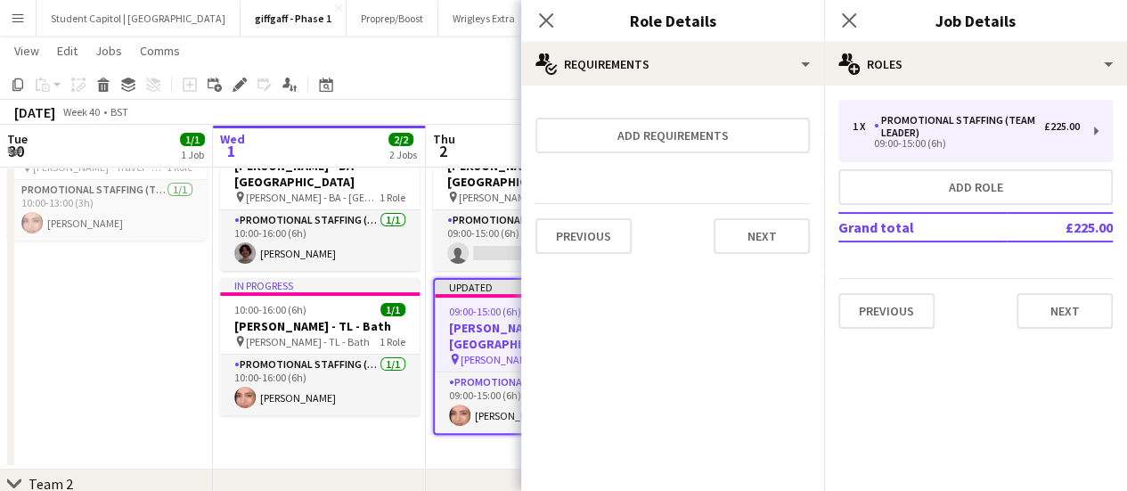
scroll to position [0, 0]
click at [1035, 304] on button "Next" at bounding box center [1064, 311] width 96 height 36
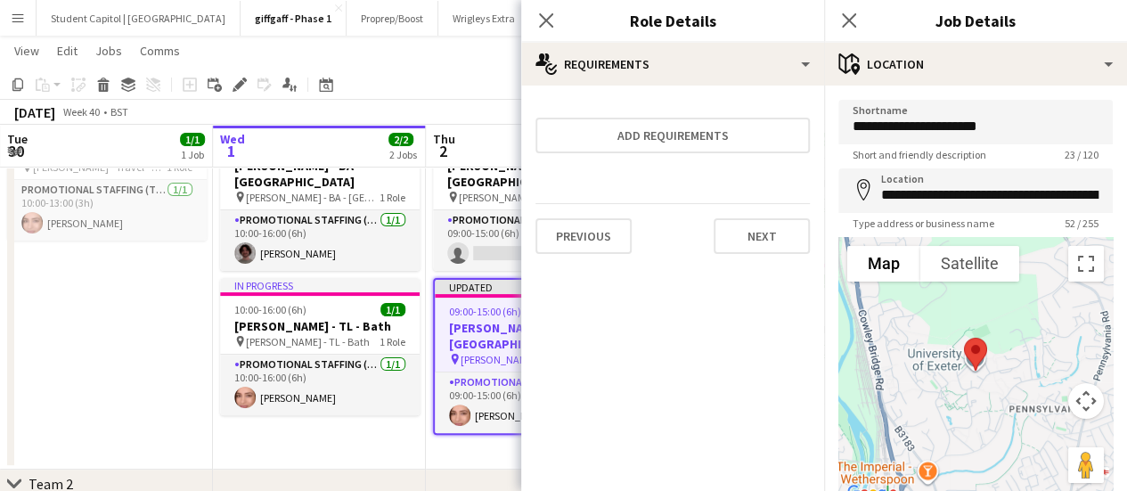
click at [438, 444] on app-date-cell "Updated 09:00-15:00 (6h) 0/1 [PERSON_NAME] - [GEOGRAPHIC_DATA] - [GEOGRAPHIC_DA…" at bounding box center [532, 289] width 213 height 359
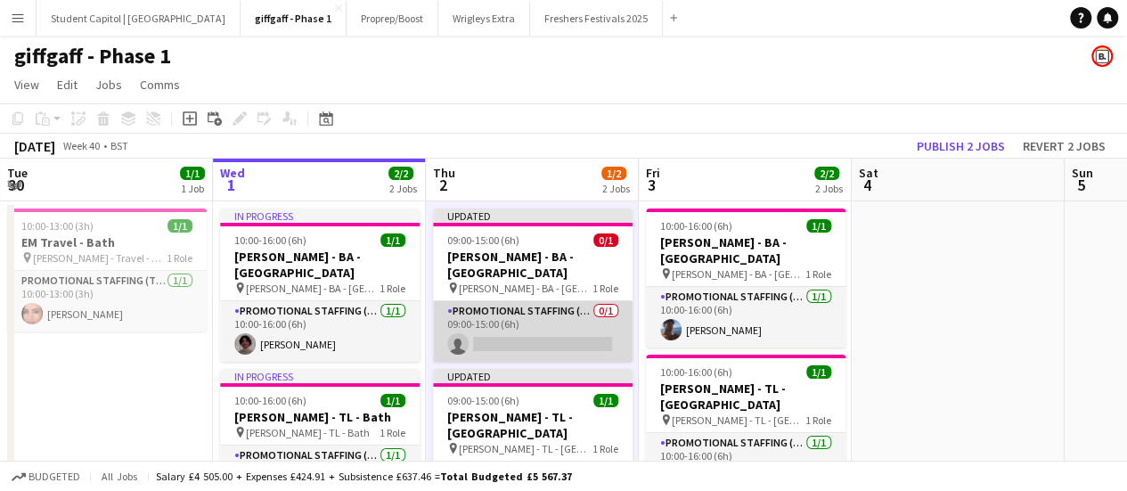
click at [538, 316] on app-card-role "Promotional Staffing (Brand Ambassadors) 0/1 09:00-15:00 (6h) single-neutral-ac…" at bounding box center [532, 331] width 199 height 61
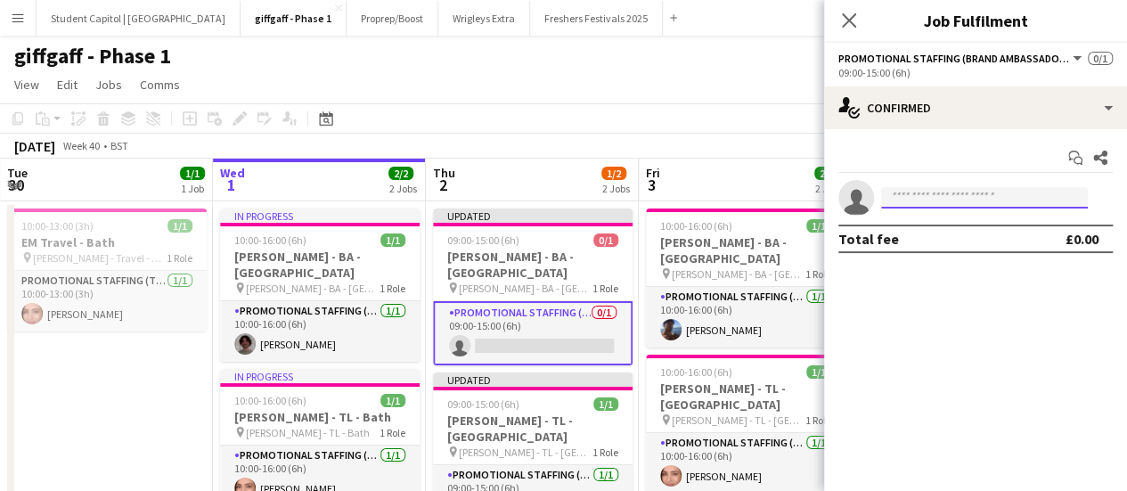
click at [892, 202] on input at bounding box center [984, 197] width 207 height 21
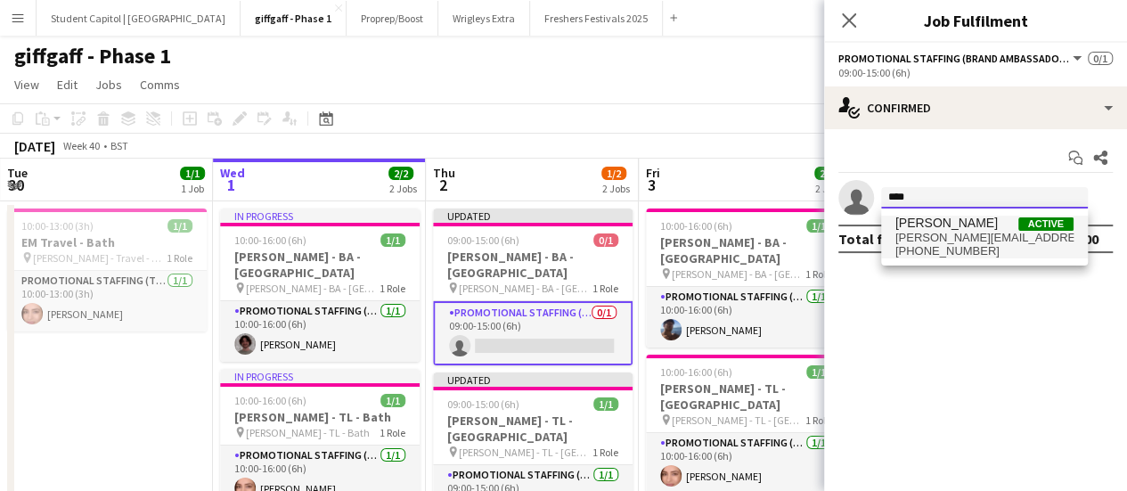
type input "****"
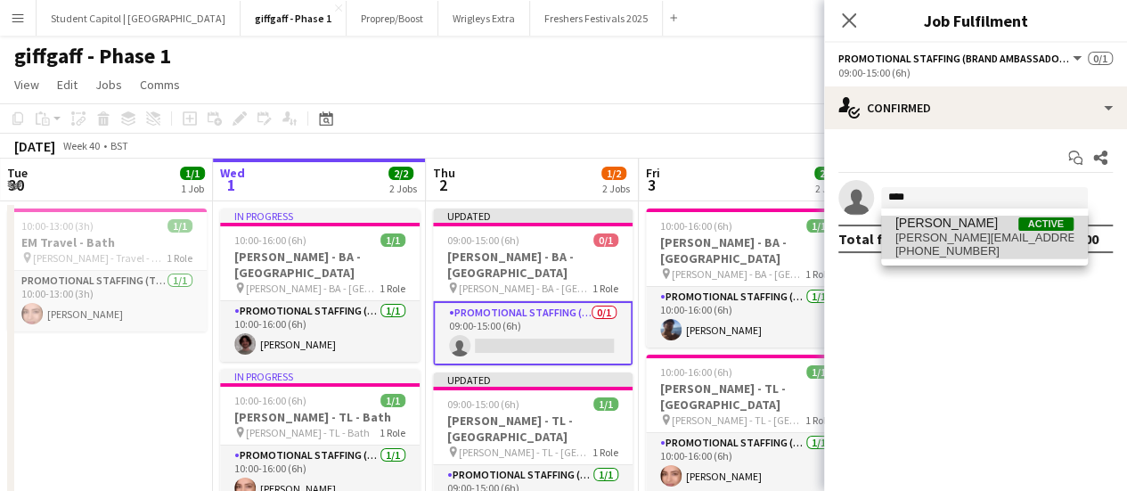
click at [981, 225] on span "[PERSON_NAME] Active" at bounding box center [984, 223] width 178 height 15
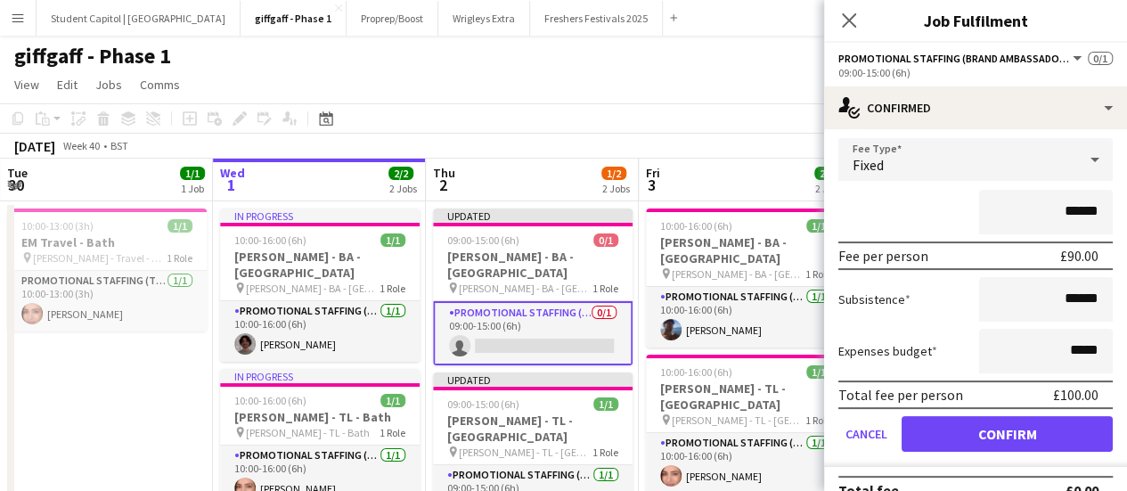
scroll to position [128, 0]
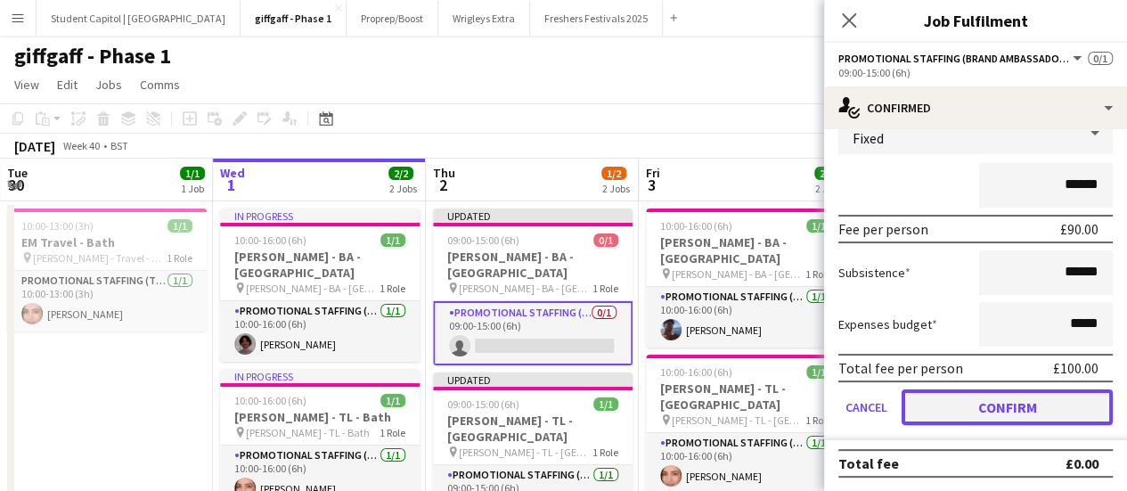
click at [1017, 411] on button "Confirm" at bounding box center [1006, 407] width 211 height 36
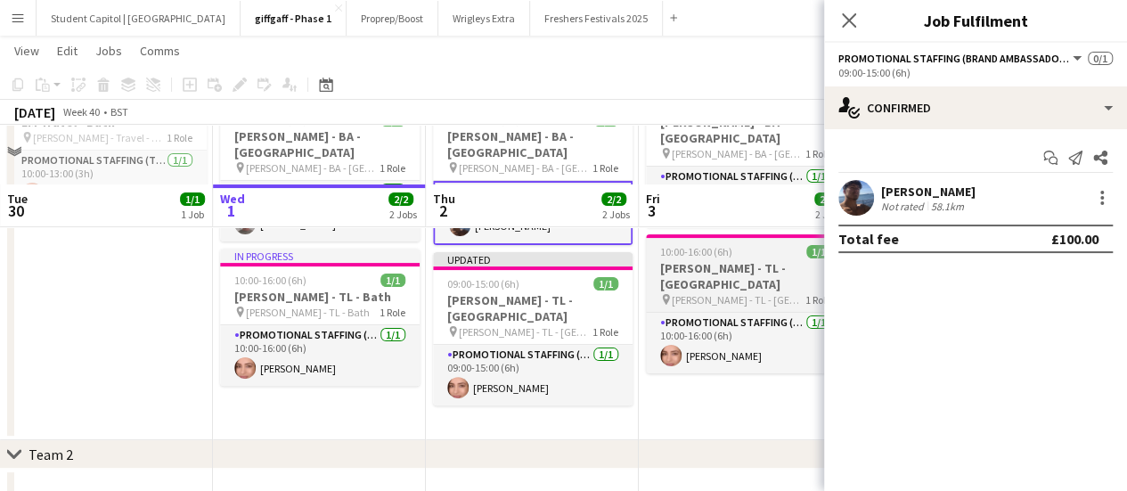
scroll to position [178, 0]
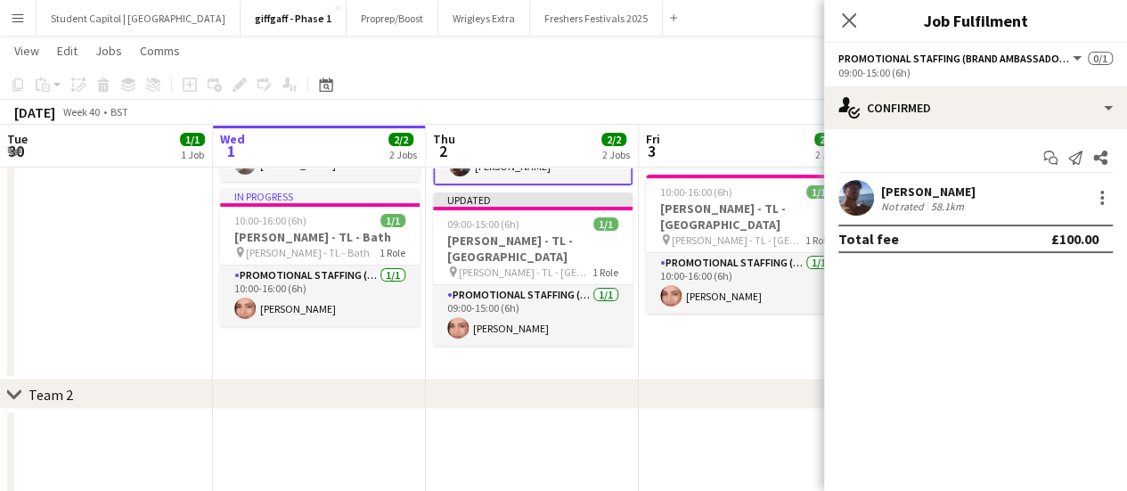
click at [798, 340] on app-date-cell "10:00-16:00 (6h) 1/1 [PERSON_NAME] - [GEOGRAPHIC_DATA] - [GEOGRAPHIC_DATA] pin …" at bounding box center [745, 200] width 213 height 359
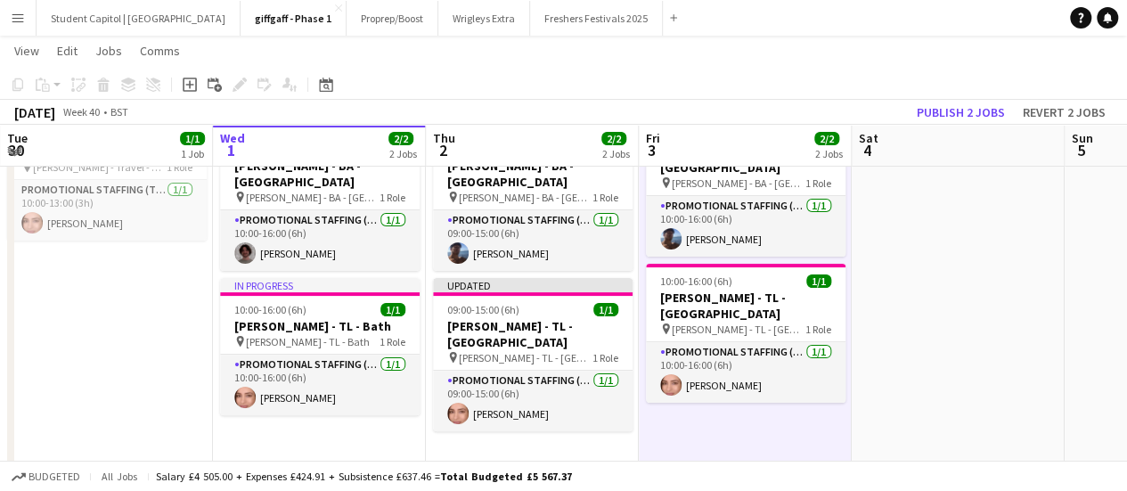
scroll to position [0, 0]
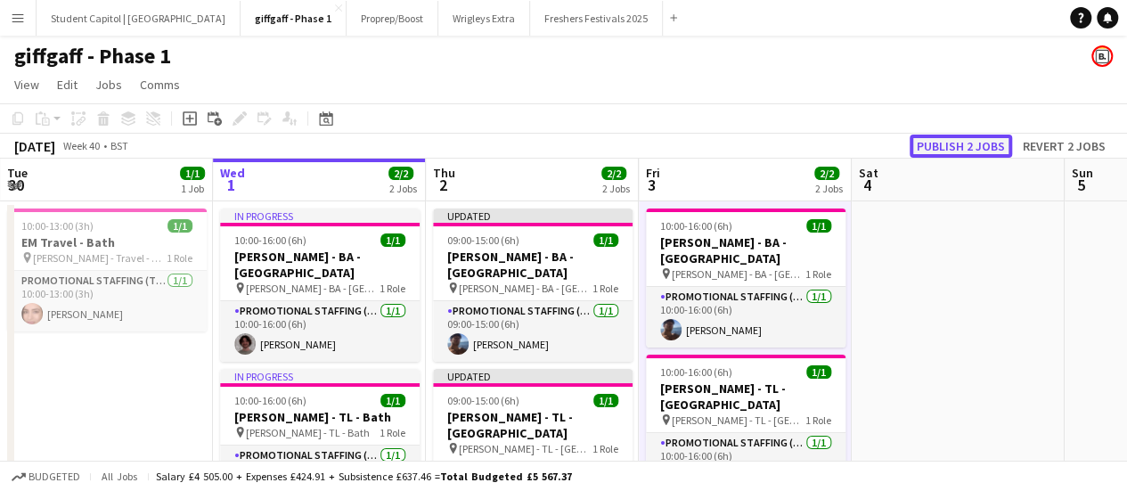
click at [963, 151] on button "Publish 2 jobs" at bounding box center [960, 145] width 102 height 23
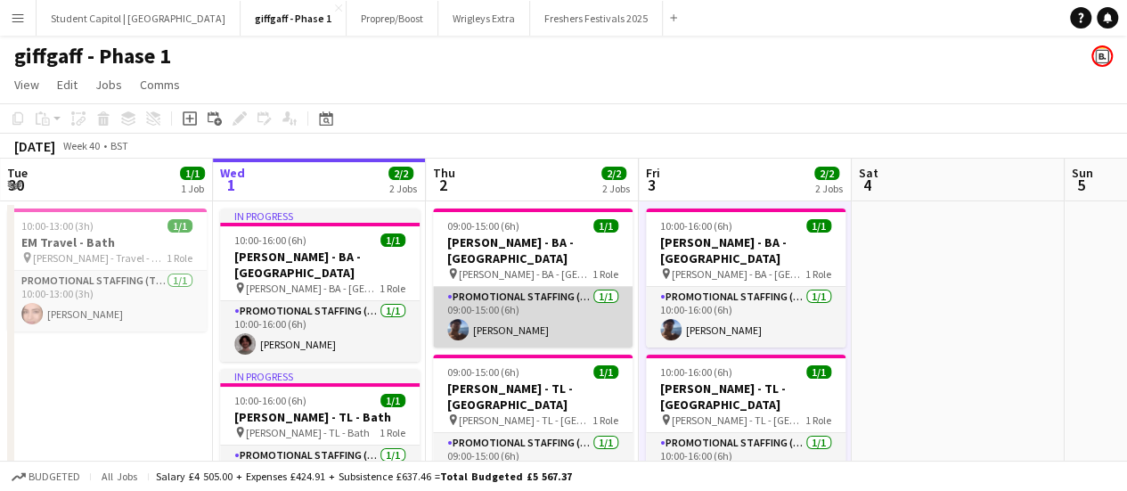
click at [592, 305] on app-card-role "Promotional Staffing (Brand Ambassadors) [DATE] 09:00-15:00 (6h) [PERSON_NAME]" at bounding box center [532, 317] width 199 height 61
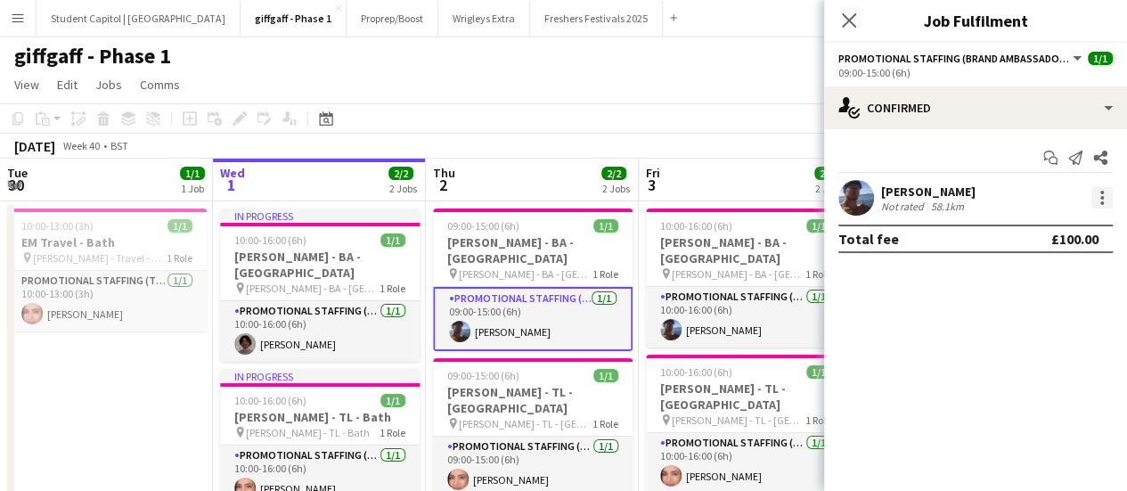
click at [1098, 191] on div at bounding box center [1101, 197] width 21 height 21
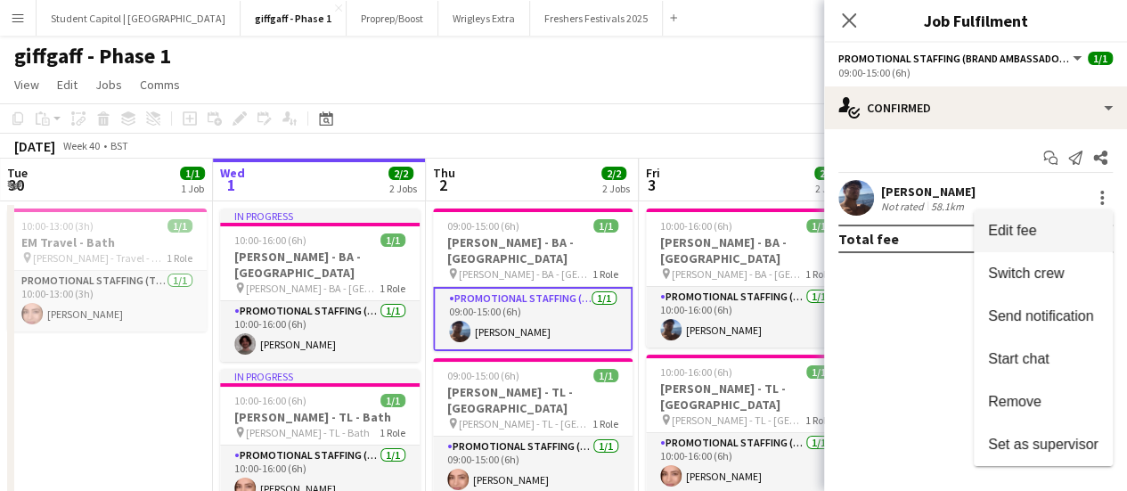
click at [1067, 227] on span "Edit fee" at bounding box center [1043, 231] width 110 height 16
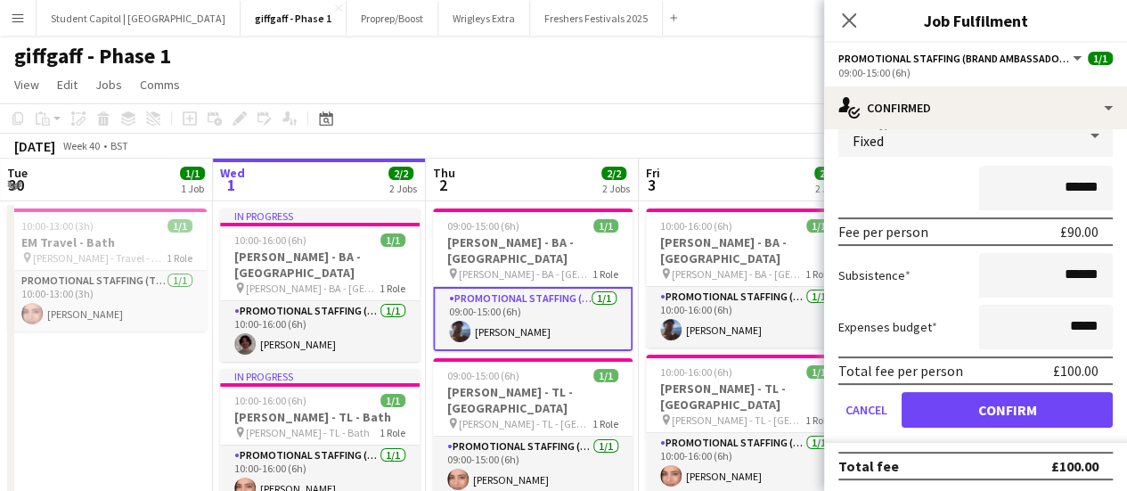
scroll to position [128, 0]
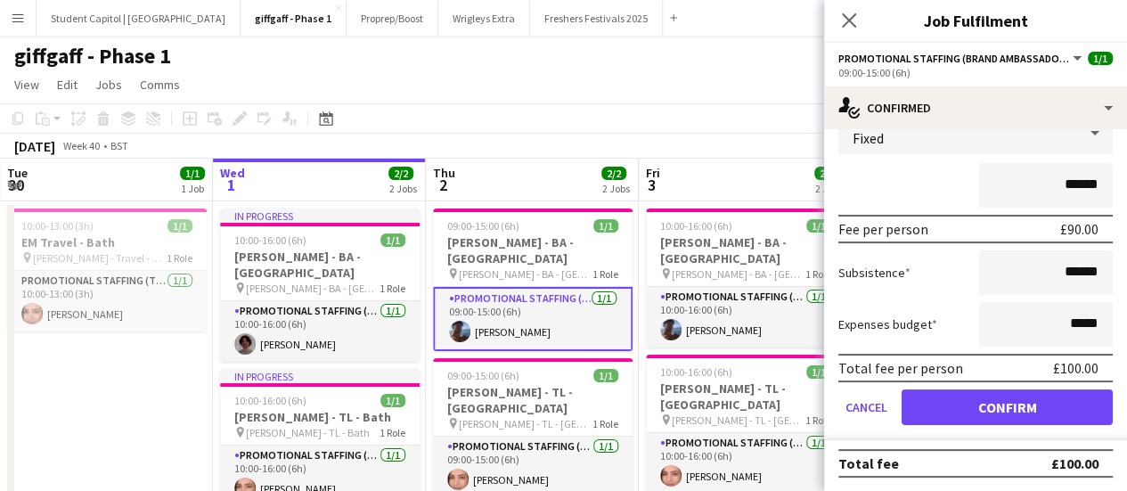
click at [582, 308] on app-card-role "Promotional Staffing (Brand Ambassadors) [DATE] 09:00-15:00 (6h) [PERSON_NAME]" at bounding box center [532, 319] width 199 height 64
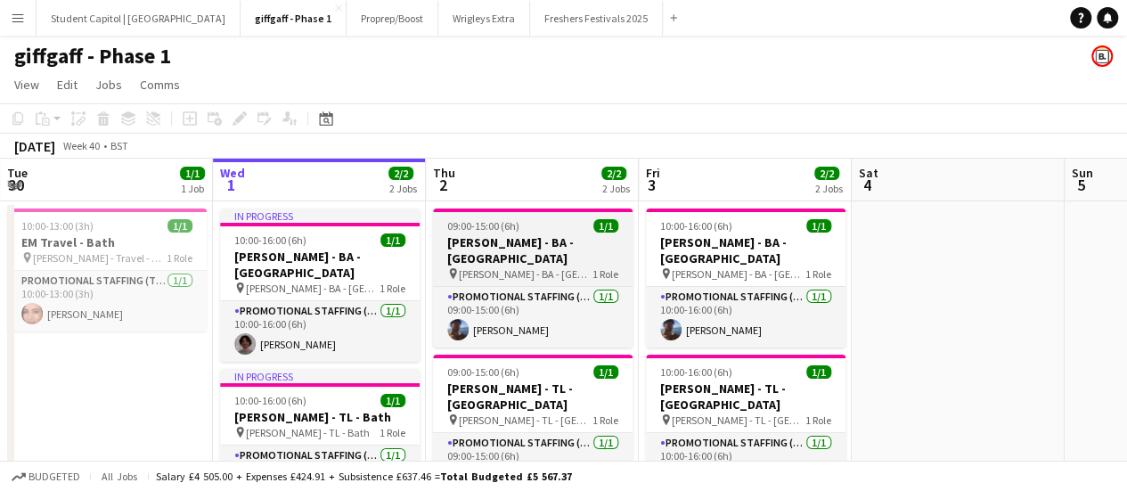
click at [540, 235] on h3 "[PERSON_NAME] - BA - [GEOGRAPHIC_DATA]" at bounding box center [532, 250] width 199 height 32
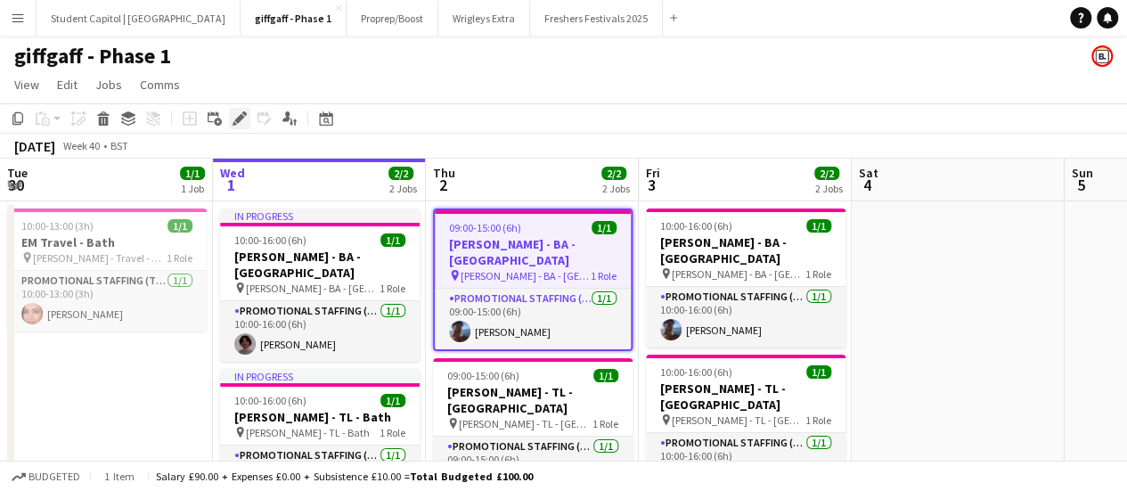
click at [243, 115] on icon "Edit" at bounding box center [239, 118] width 14 height 14
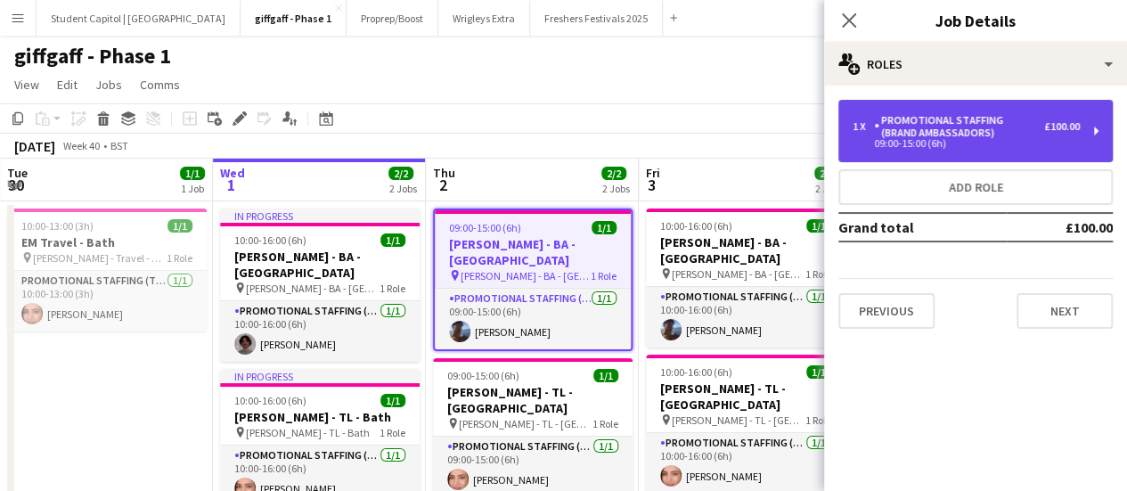
click at [1103, 131] on div "1 x Promotional Staffing (Brand Ambassadors) £100.00 09:00-15:00 (6h)" at bounding box center [975, 131] width 274 height 62
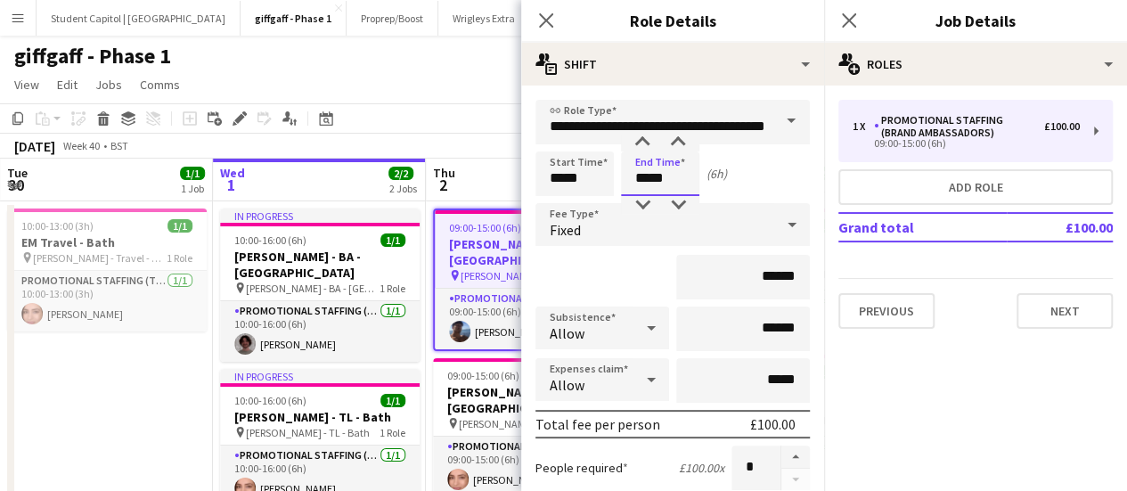
click at [680, 188] on input "*****" at bounding box center [660, 173] width 78 height 45
click at [640, 199] on div at bounding box center [642, 205] width 36 height 18
click at [677, 142] on div at bounding box center [678, 143] width 36 height 18
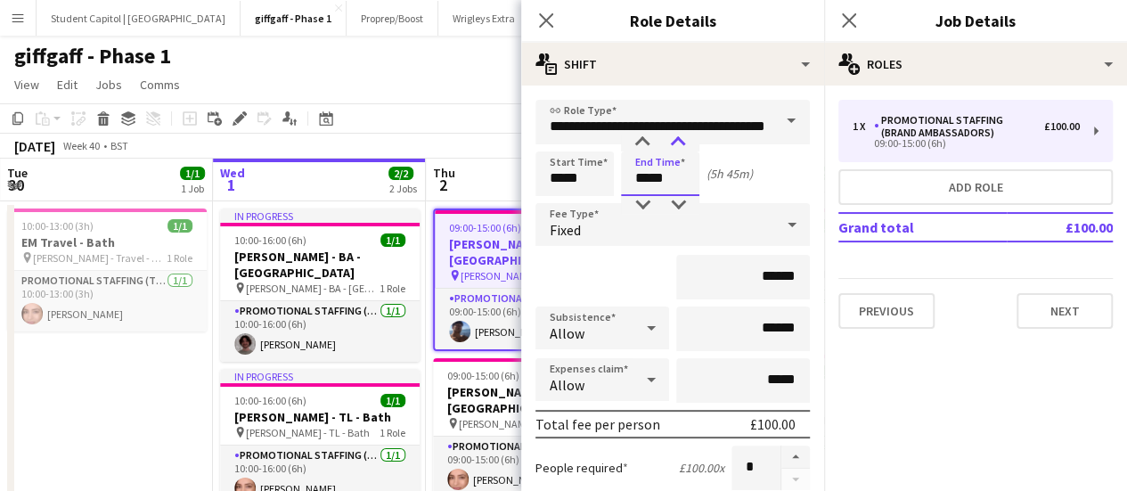
click at [677, 142] on div at bounding box center [678, 143] width 36 height 18
click at [674, 196] on div at bounding box center [678, 205] width 36 height 18
type input "*****"
click at [674, 196] on div at bounding box center [678, 205] width 36 height 18
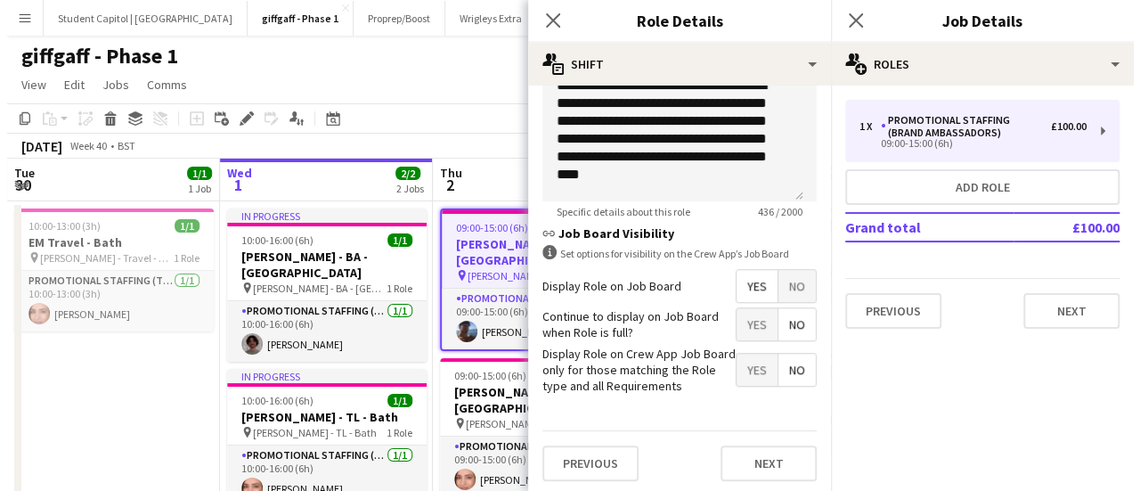
scroll to position [627, 0]
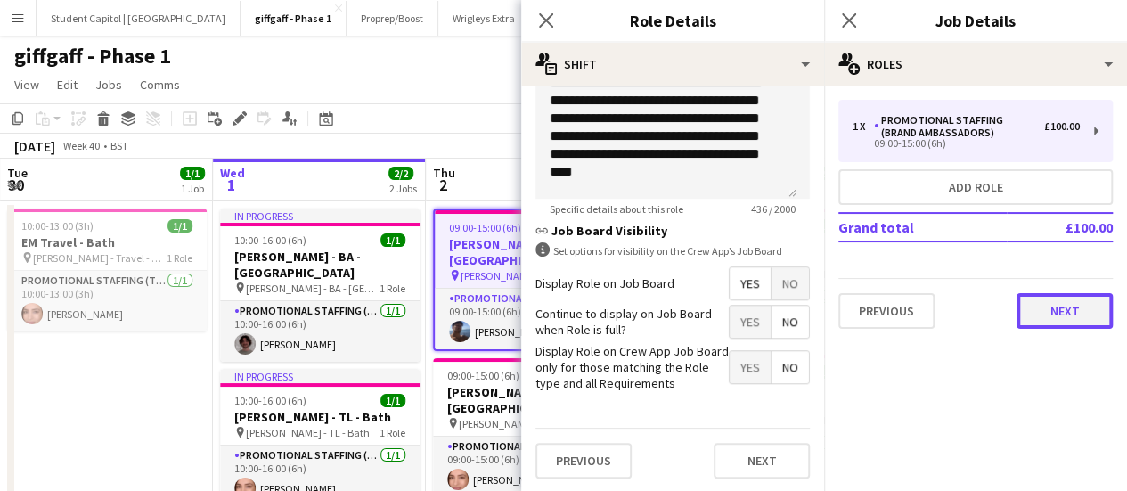
click at [1064, 315] on button "Next" at bounding box center [1064, 311] width 96 height 36
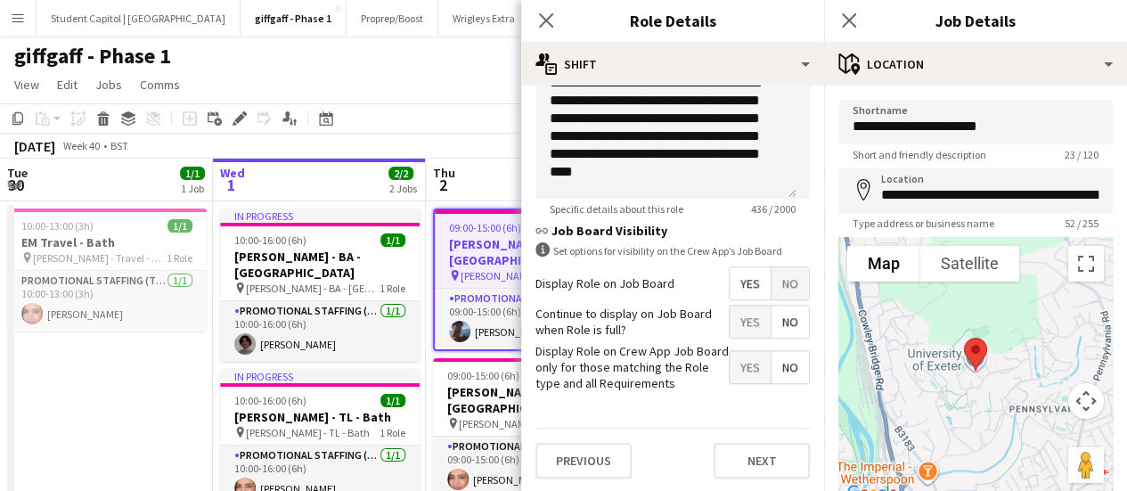
click at [495, 172] on app-board-header-date "Thu 2 2/2 2 Jobs" at bounding box center [532, 180] width 213 height 43
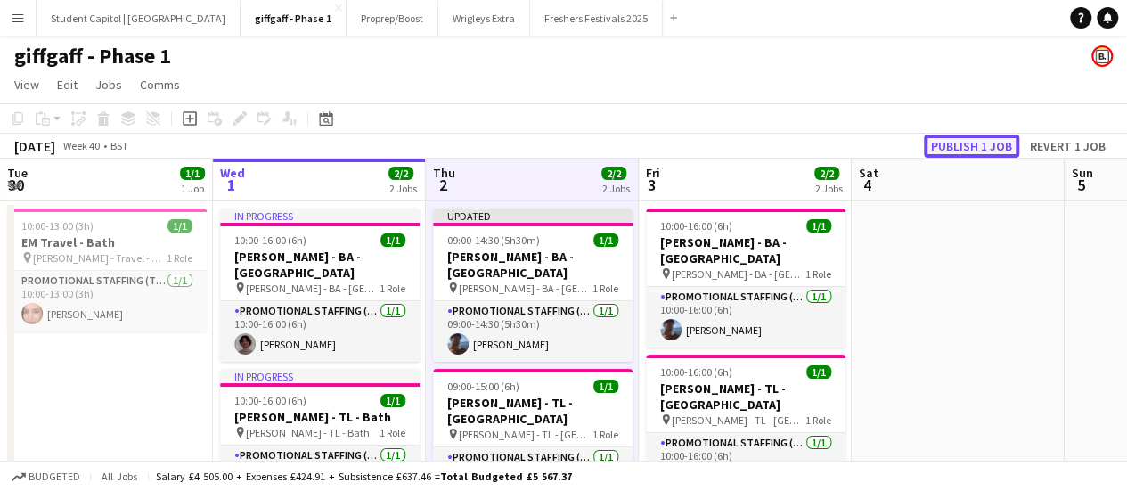
click at [933, 151] on button "Publish 1 job" at bounding box center [971, 145] width 95 height 23
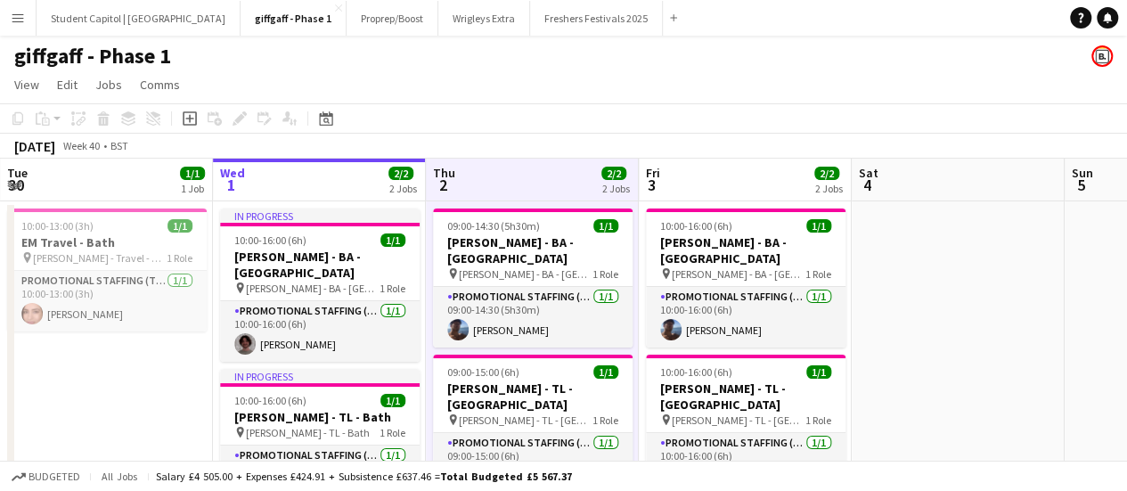
click at [21, 26] on button "Menu" at bounding box center [18, 18] width 36 height 36
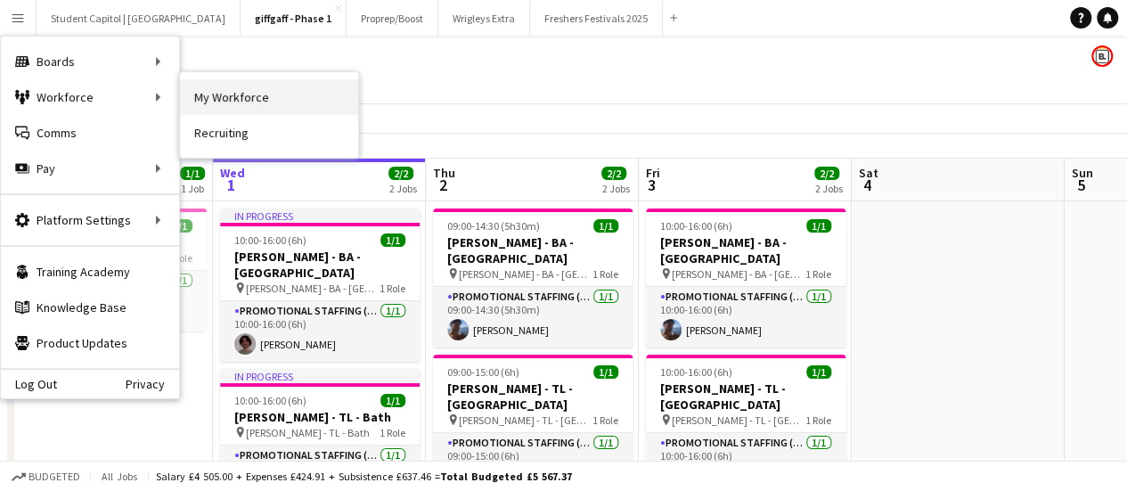
click at [261, 102] on link "My Workforce" at bounding box center [269, 97] width 178 height 36
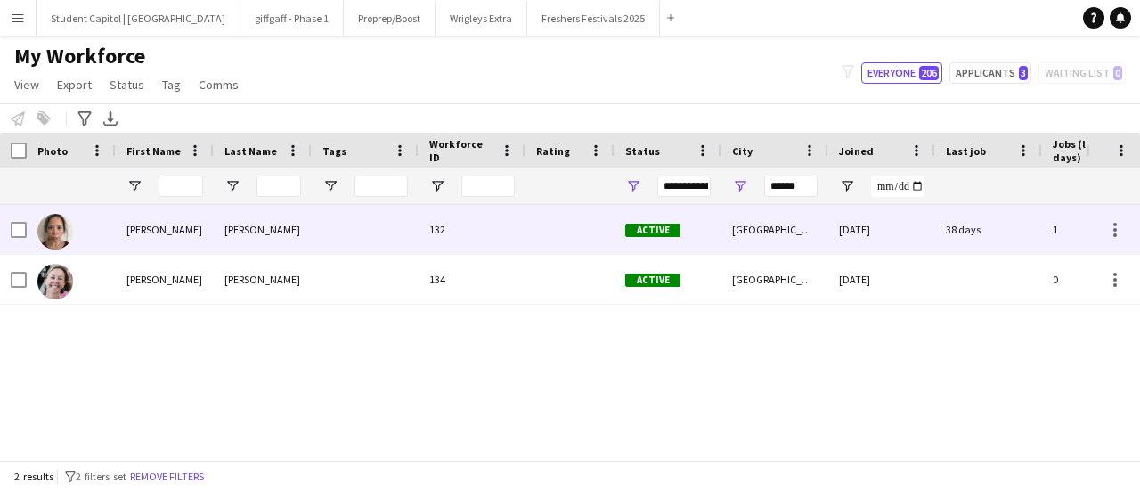
click at [254, 240] on div "[PERSON_NAME]" at bounding box center [263, 229] width 98 height 49
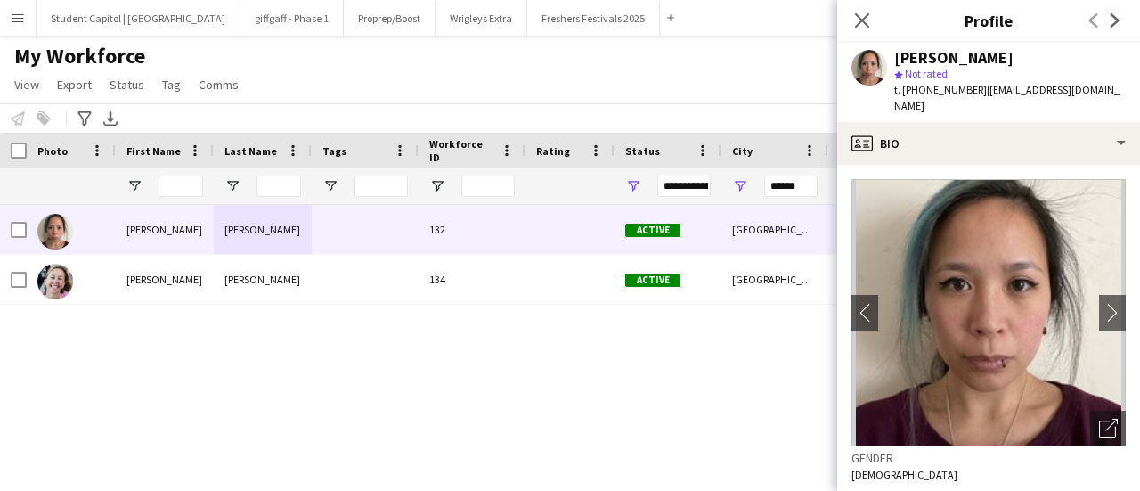
click at [427, 375] on div "[PERSON_NAME] 132 Active [GEOGRAPHIC_DATA] [DATE] 38 days 1 [EMAIL_ADDRESS][DOM…" at bounding box center [543, 325] width 1086 height 241
click at [252, 11] on button "giffgaff - Phase 1 Close" at bounding box center [291, 18] width 103 height 35
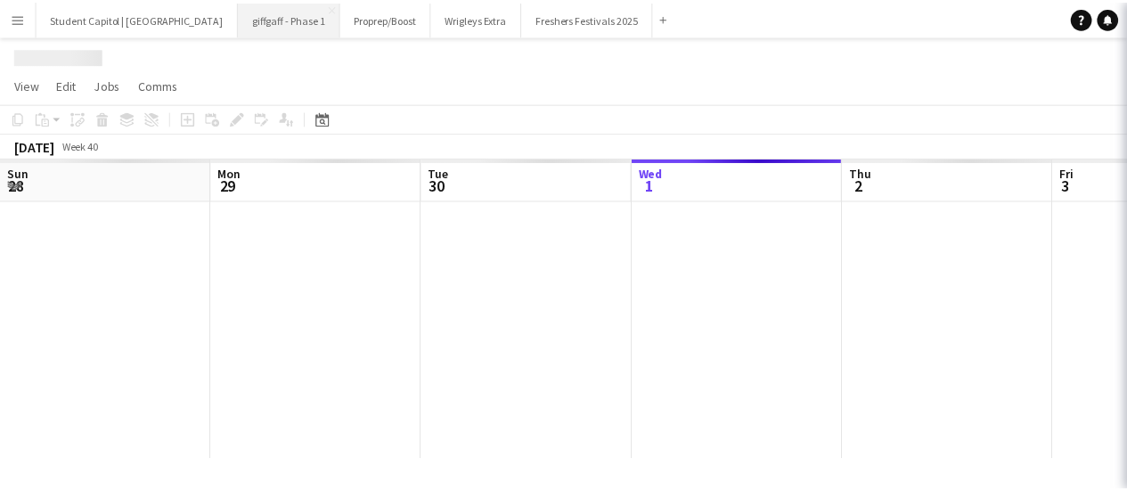
scroll to position [0, 426]
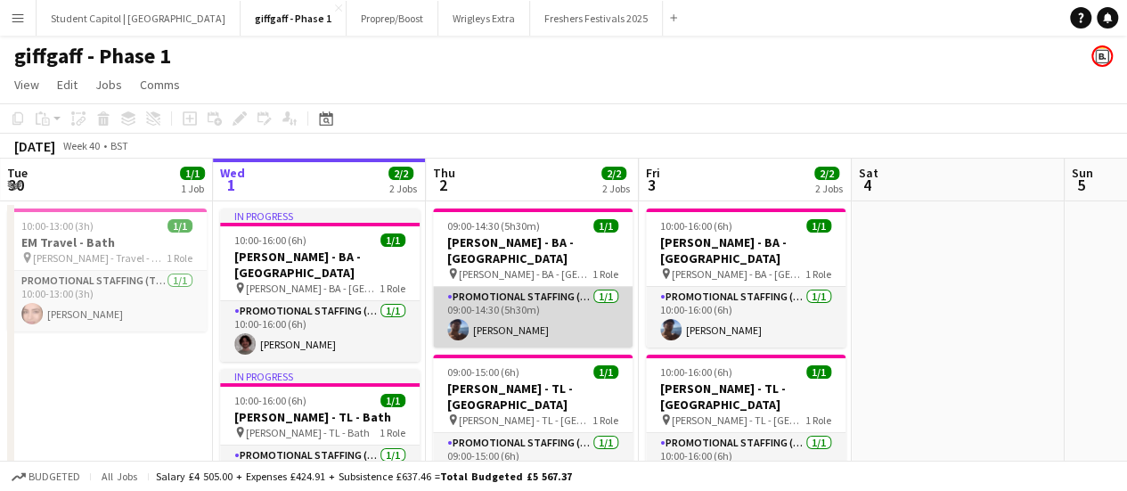
click at [522, 308] on app-card-role "Promotional Staffing (Brand Ambassadors) [DATE] 09:00-14:30 (5h30m) [PERSON_NAM…" at bounding box center [532, 317] width 199 height 61
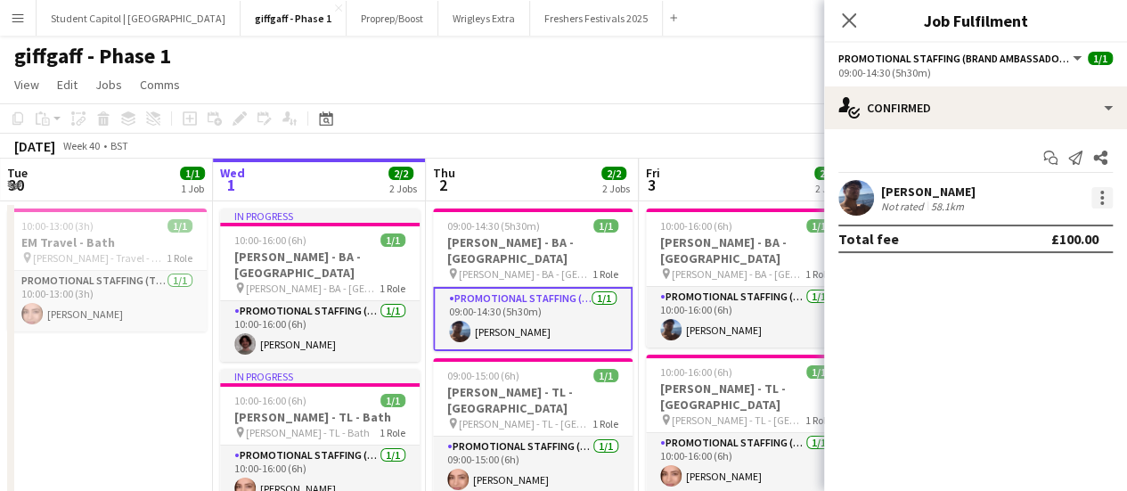
click at [1097, 187] on div at bounding box center [1101, 197] width 21 height 21
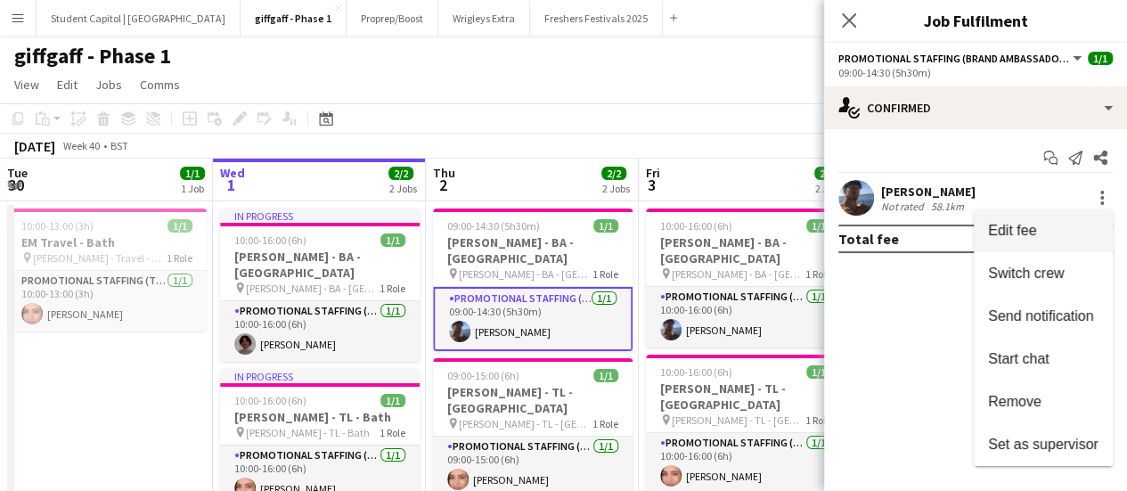
click at [1077, 216] on button "Edit fee" at bounding box center [1042, 230] width 139 height 43
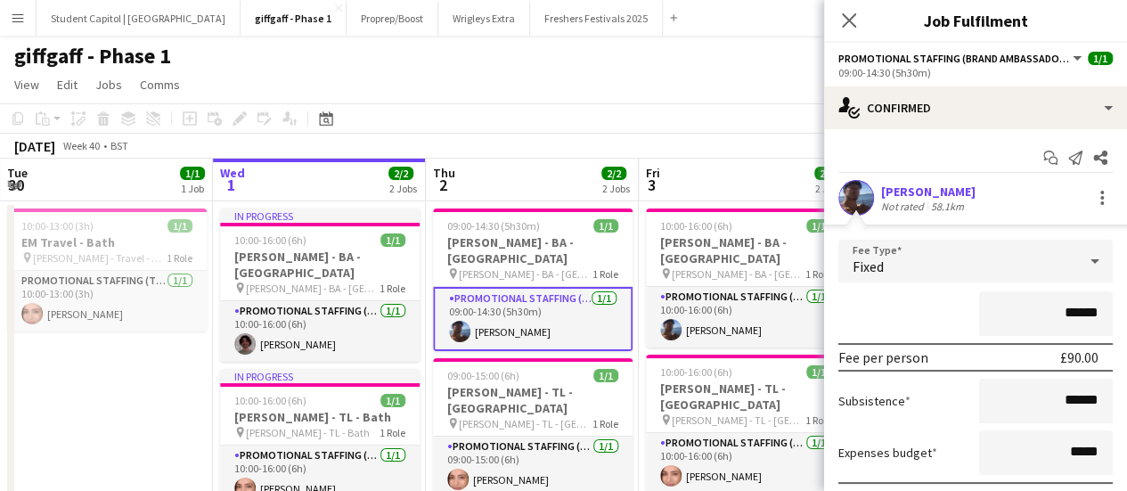
scroll to position [128, 0]
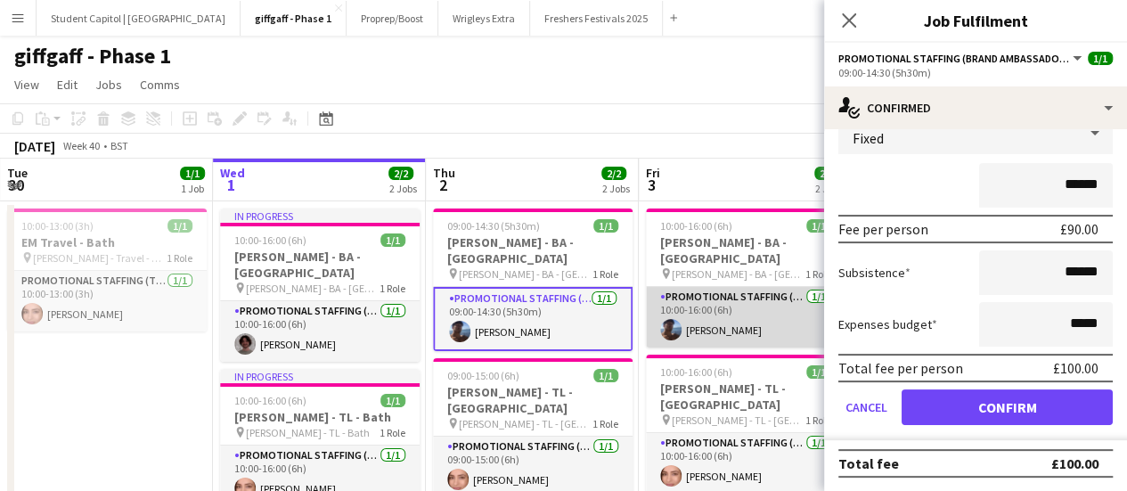
click at [728, 323] on app-card-role "Promotional Staffing (Brand Ambassadors) [DATE] 10:00-16:00 (6h) [PERSON_NAME]" at bounding box center [745, 317] width 199 height 61
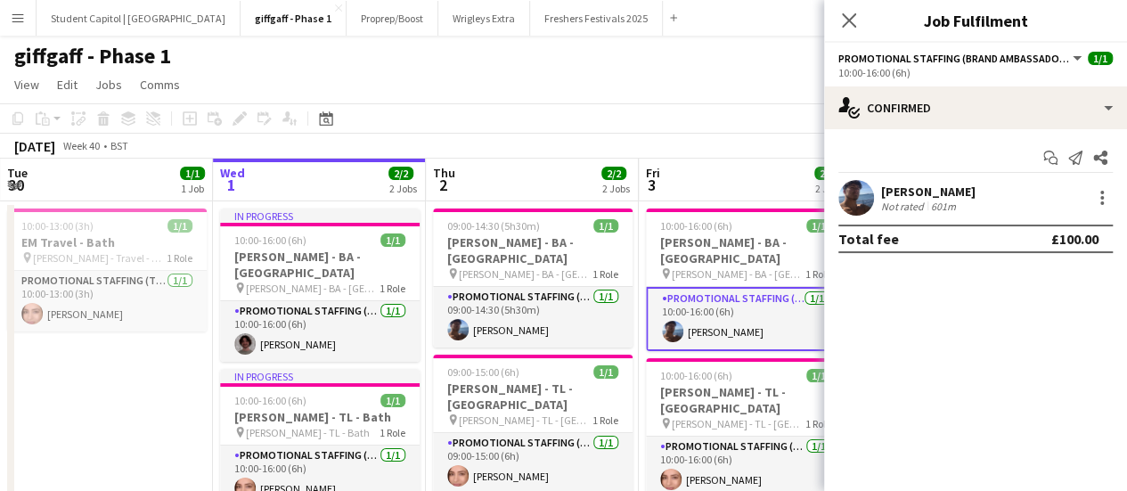
scroll to position [0, 0]
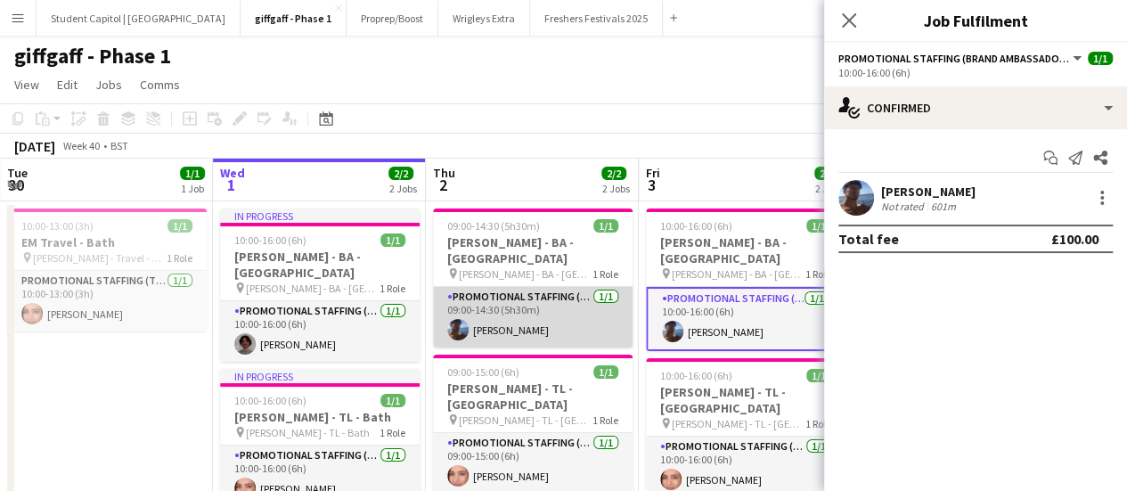
click at [560, 311] on app-card-role "Promotional Staffing (Brand Ambassadors) [DATE] 09:00-14:30 (5h30m) [PERSON_NAM…" at bounding box center [532, 317] width 199 height 61
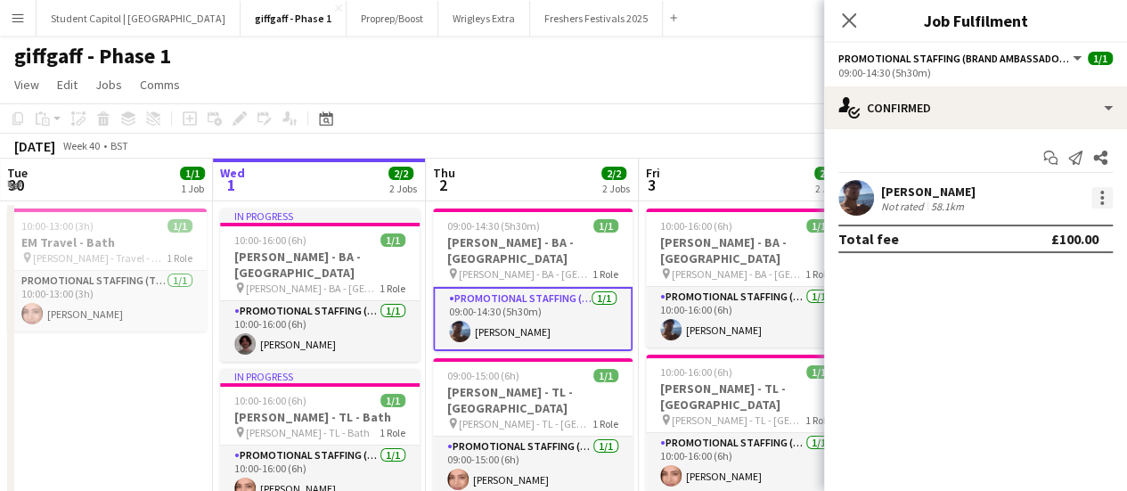
click at [1096, 195] on div at bounding box center [1101, 197] width 21 height 21
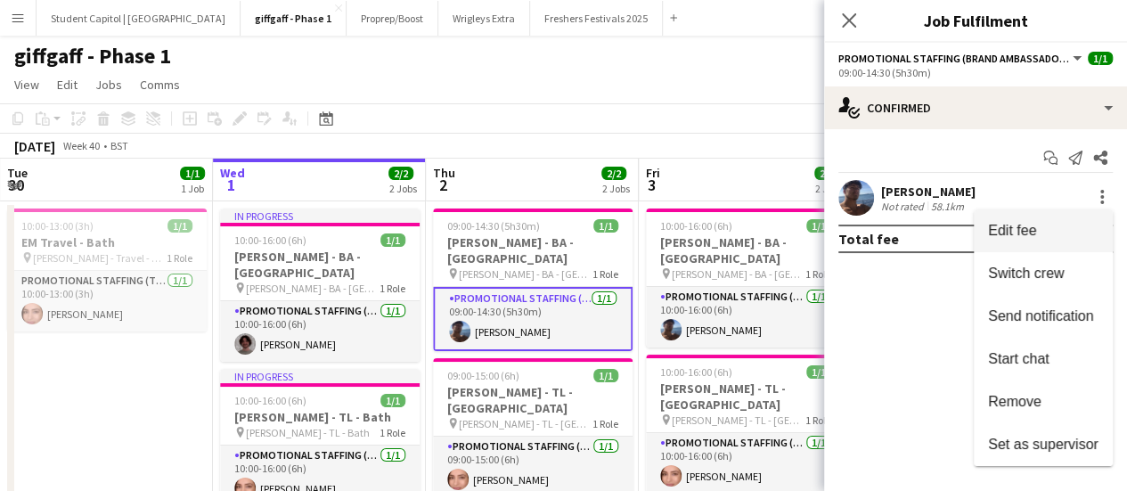
click at [1051, 215] on button "Edit fee" at bounding box center [1042, 230] width 139 height 43
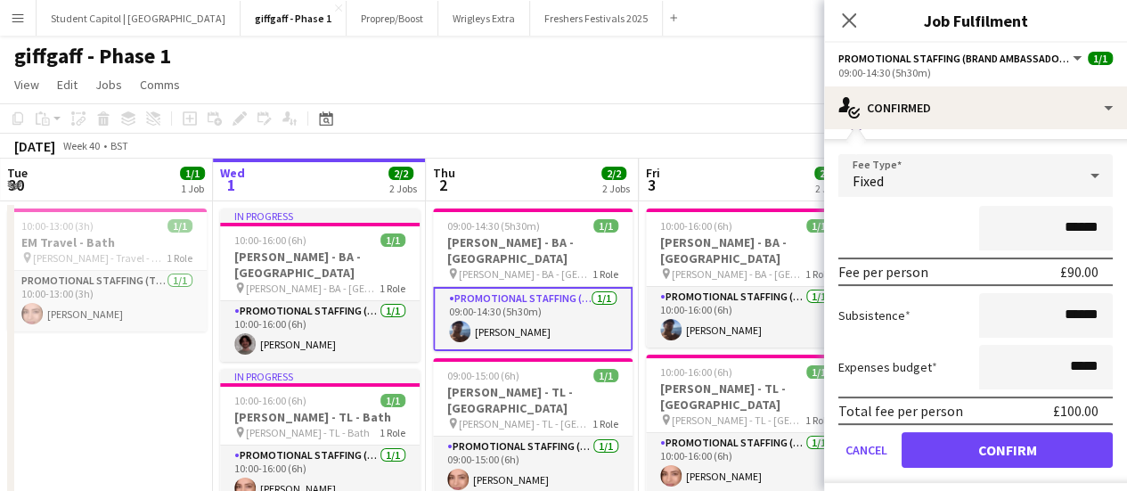
scroll to position [128, 0]
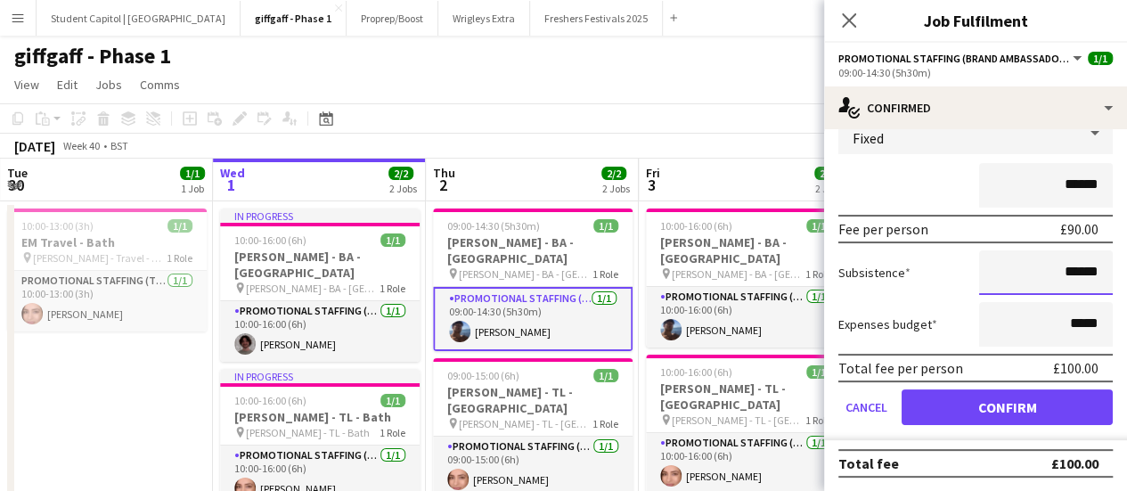
drag, startPoint x: 1054, startPoint y: 276, endPoint x: 1066, endPoint y: 268, distance: 14.8
click at [1066, 268] on input "******" at bounding box center [1046, 272] width 134 height 45
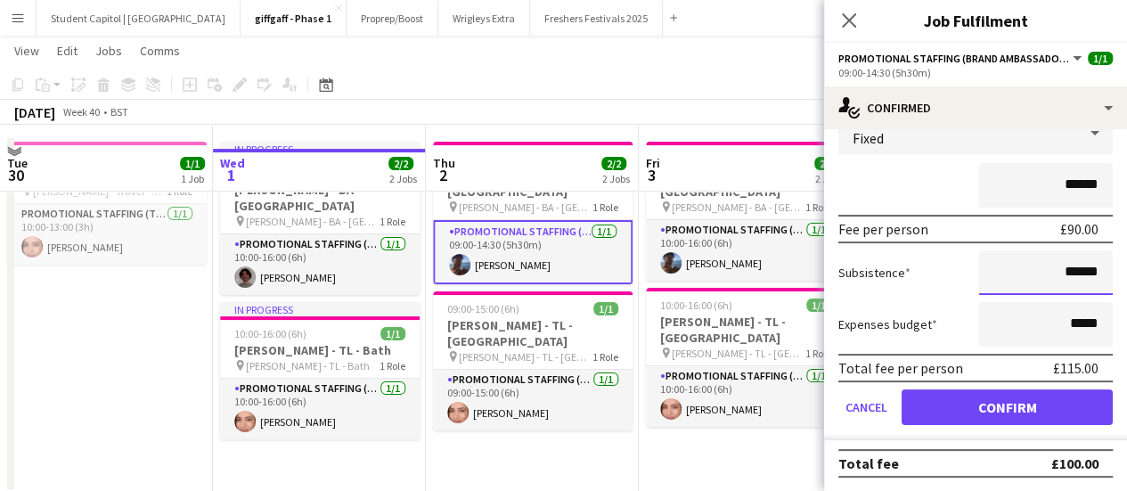
scroll to position [89, 0]
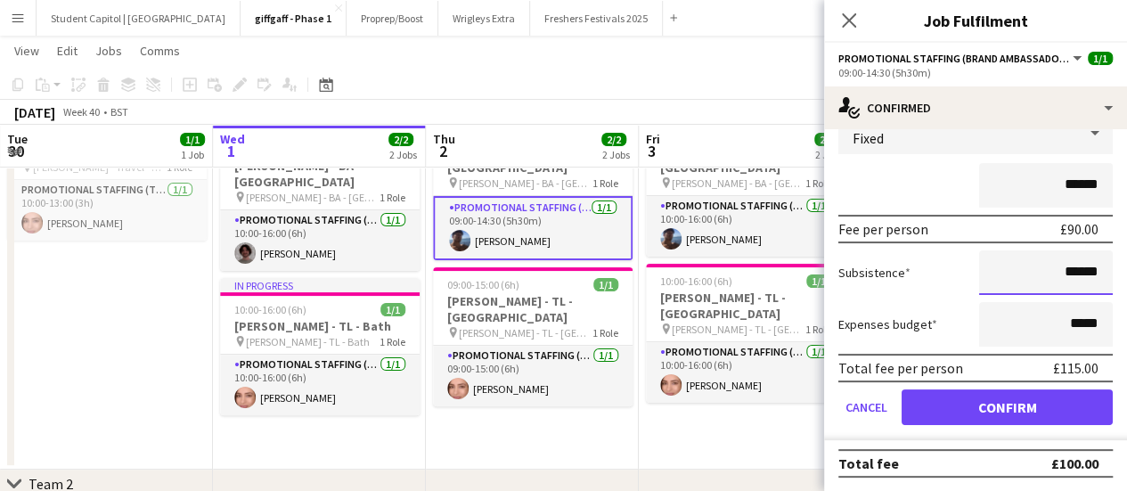
type input "******"
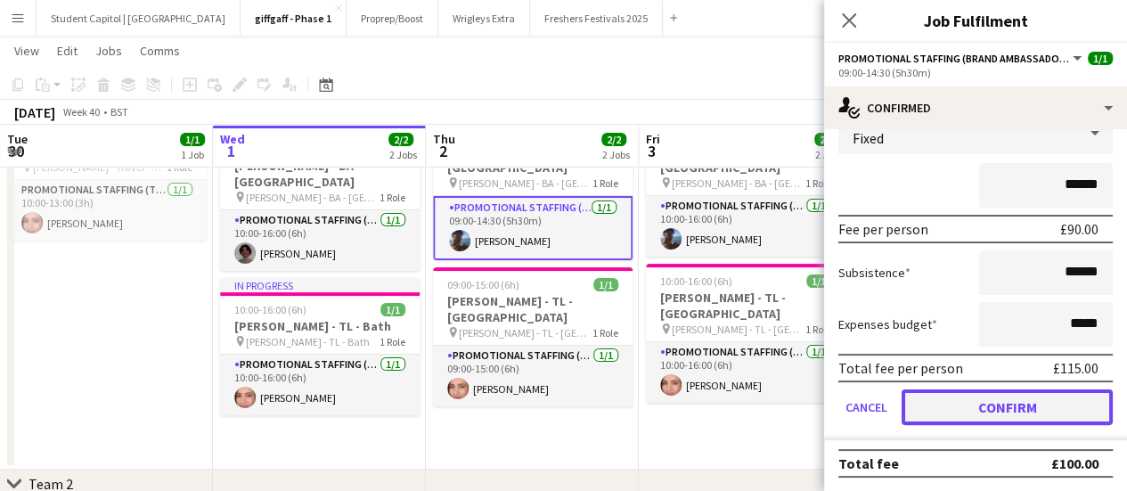
click at [1044, 405] on button "Confirm" at bounding box center [1006, 407] width 211 height 36
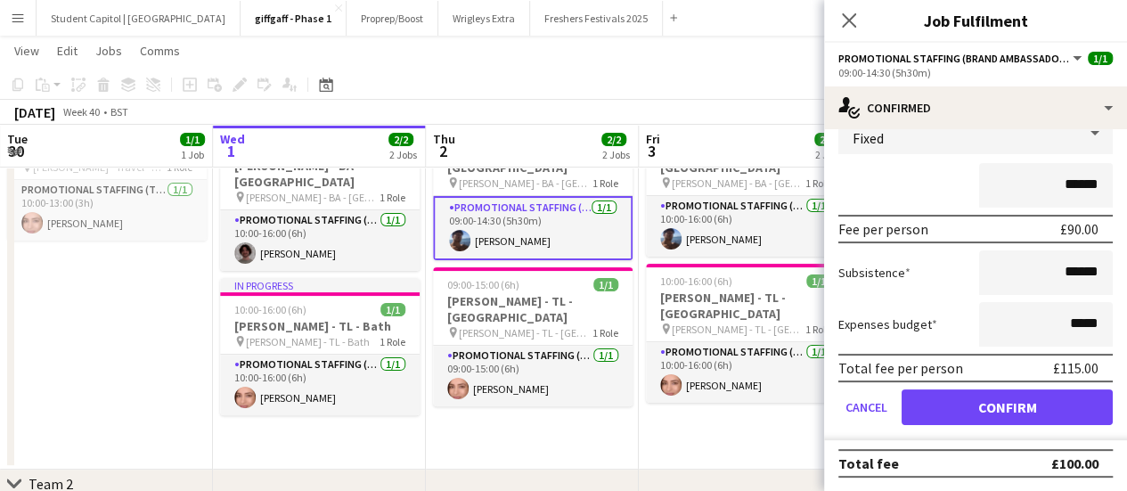
scroll to position [0, 0]
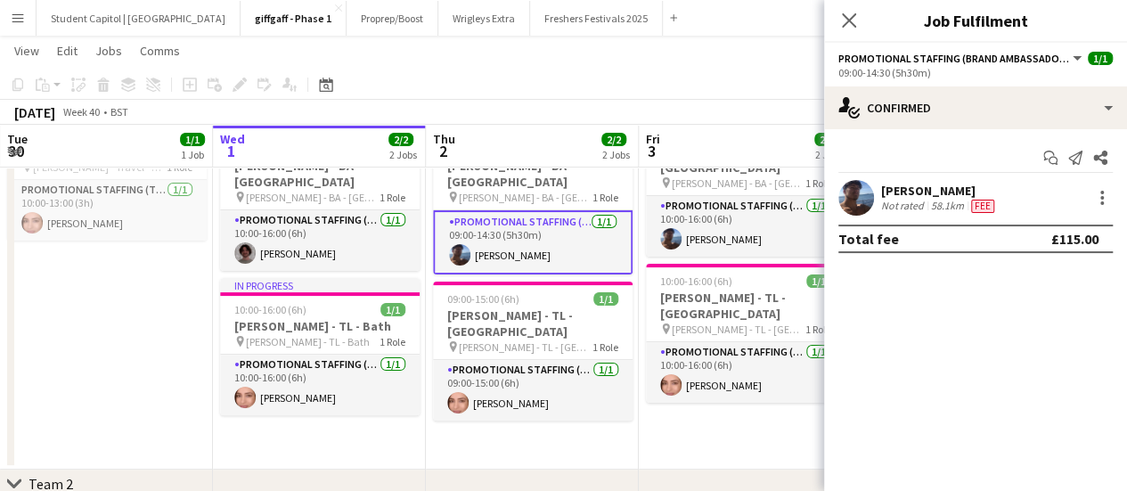
click at [621, 427] on app-date-cell "Updated 09:00-14:30 (5h30m) 1/1 [PERSON_NAME] - [GEOGRAPHIC_DATA] - [GEOGRAPHIC…" at bounding box center [532, 289] width 213 height 359
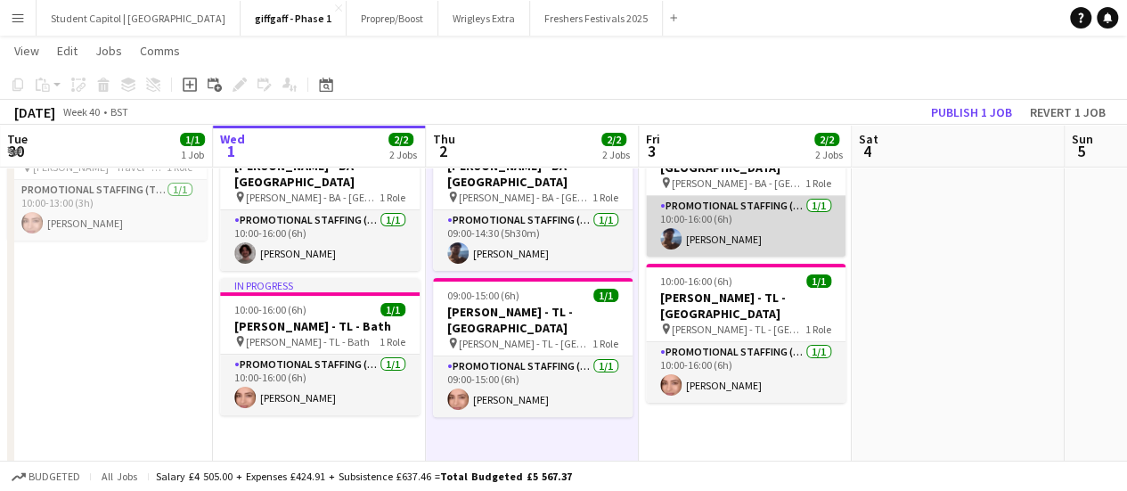
click at [720, 230] on app-card-role "Promotional Staffing (Brand Ambassadors) [DATE] 10:00-16:00 (6h) [PERSON_NAME]" at bounding box center [745, 226] width 199 height 61
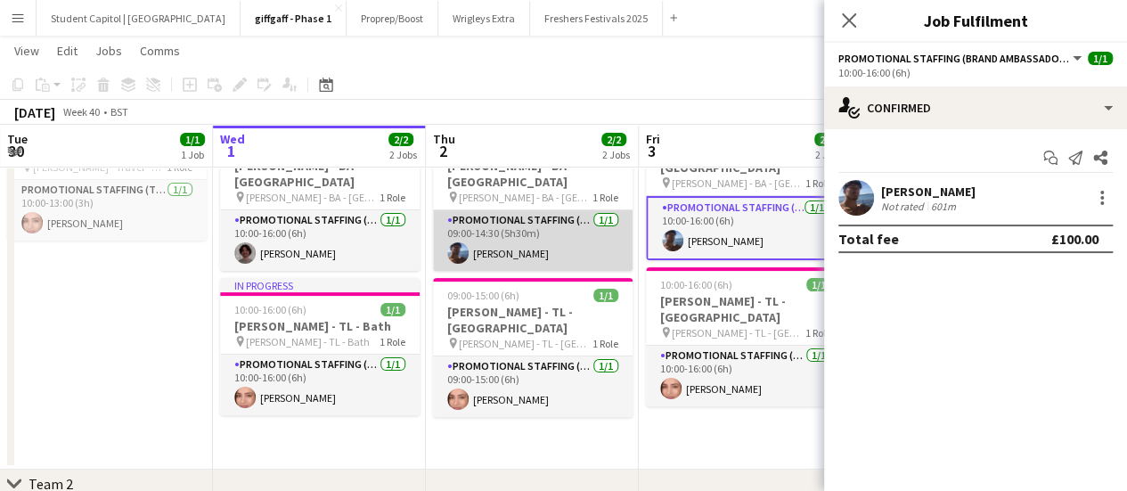
click at [517, 218] on app-card-role "Promotional Staffing (Brand Ambassadors) [DATE] 09:00-14:30 (5h30m) [PERSON_NAM…" at bounding box center [532, 240] width 199 height 61
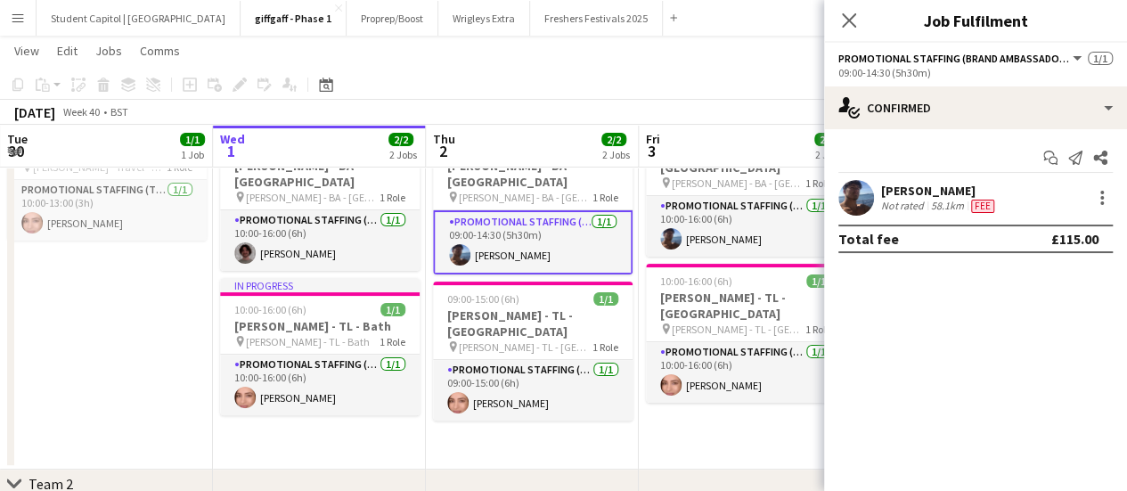
click at [555, 416] on app-date-cell "Updated 09:00-14:30 (5h30m) 1/1 [PERSON_NAME] - [GEOGRAPHIC_DATA] - [GEOGRAPHIC…" at bounding box center [532, 289] width 213 height 359
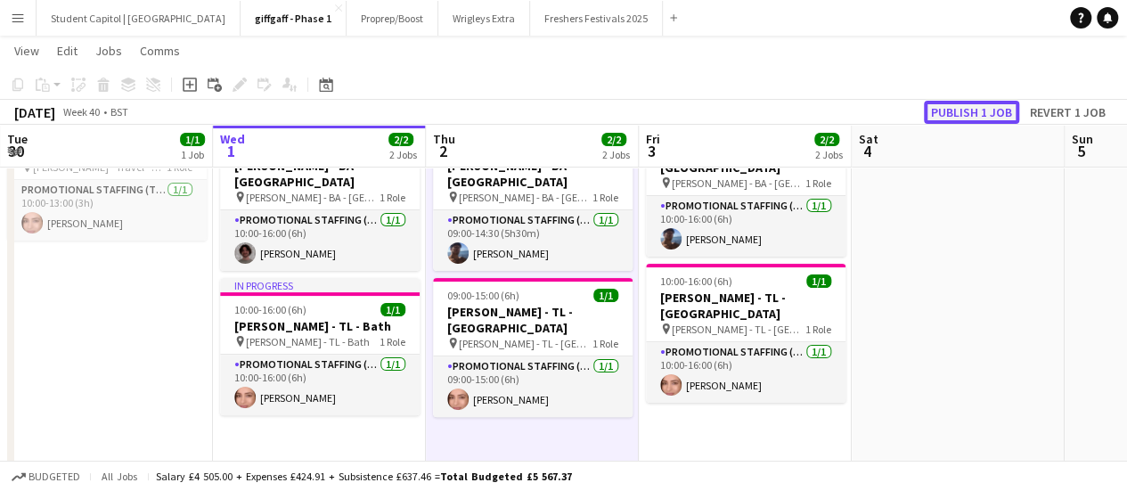
click at [993, 115] on button "Publish 1 job" at bounding box center [971, 112] width 95 height 23
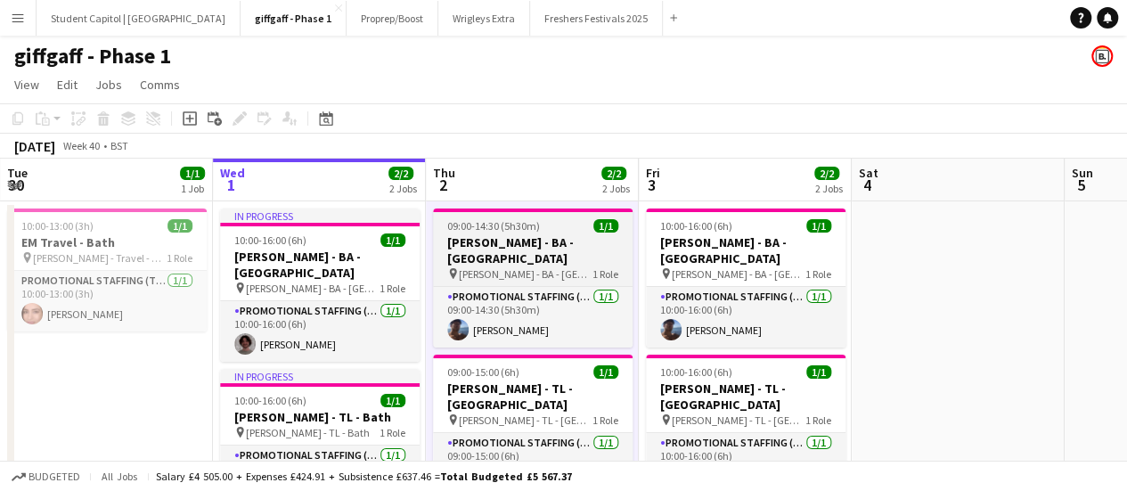
click at [524, 243] on h3 "[PERSON_NAME] - BA - [GEOGRAPHIC_DATA]" at bounding box center [532, 250] width 199 height 32
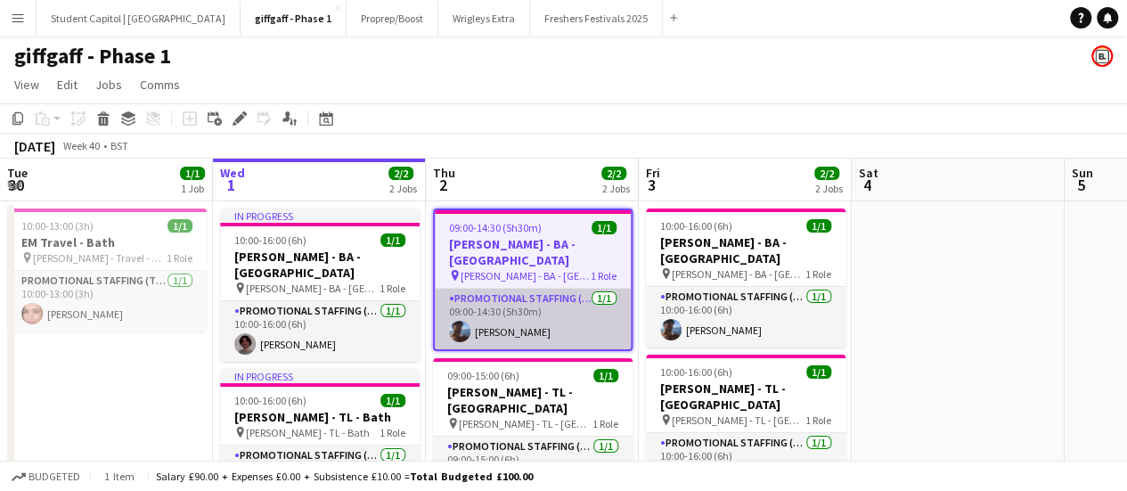
click at [534, 289] on app-card-role "Promotional Staffing (Brand Ambassadors) [DATE] 09:00-14:30 (5h30m) [PERSON_NAM…" at bounding box center [533, 319] width 196 height 61
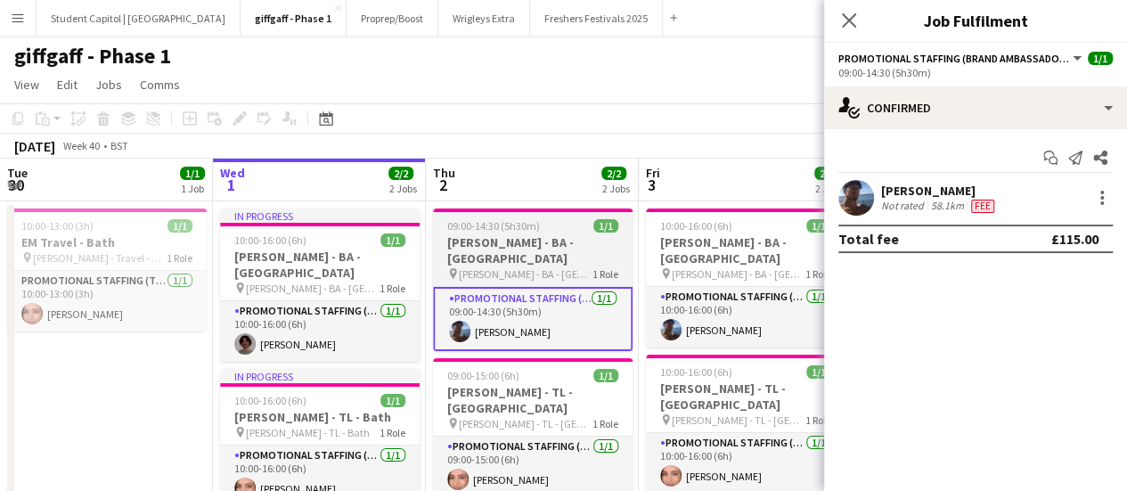
click at [504, 267] on span "[PERSON_NAME] - BA - [GEOGRAPHIC_DATA]" at bounding box center [526, 273] width 134 height 13
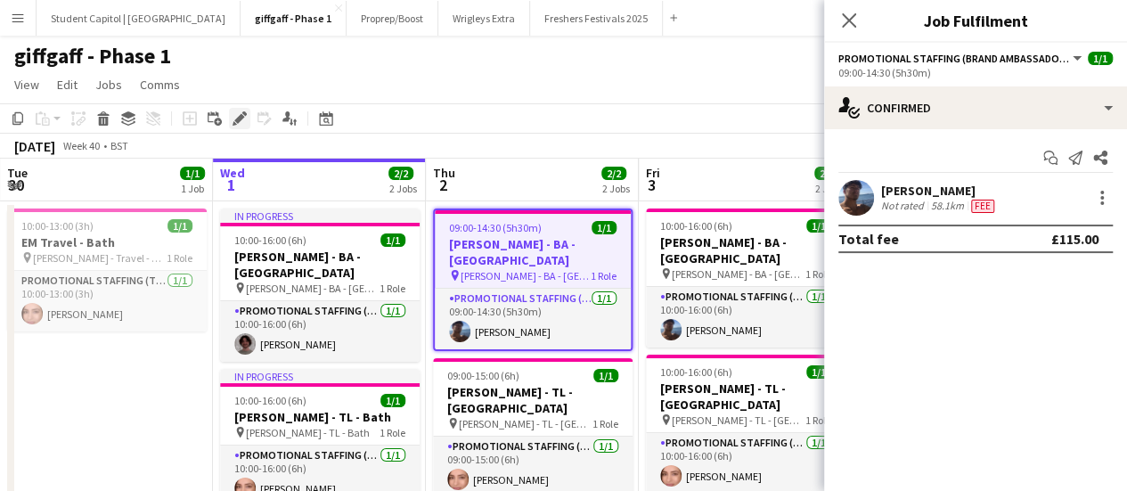
click at [232, 111] on icon "Edit" at bounding box center [239, 118] width 14 height 14
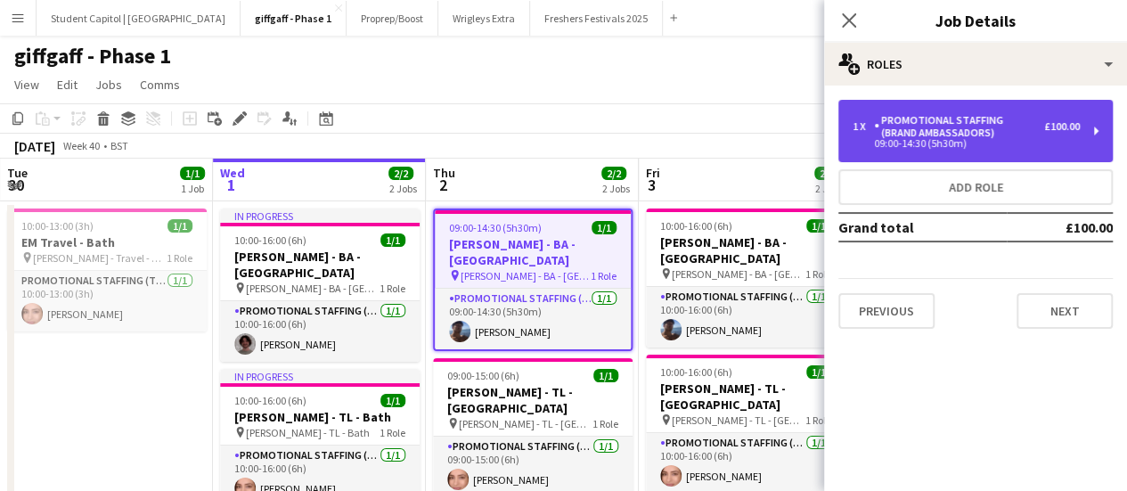
click at [1100, 116] on div "1 x Promotional Staffing (Brand Ambassadors) £100.00 09:00-14:30 (5h30m)" at bounding box center [975, 131] width 274 height 62
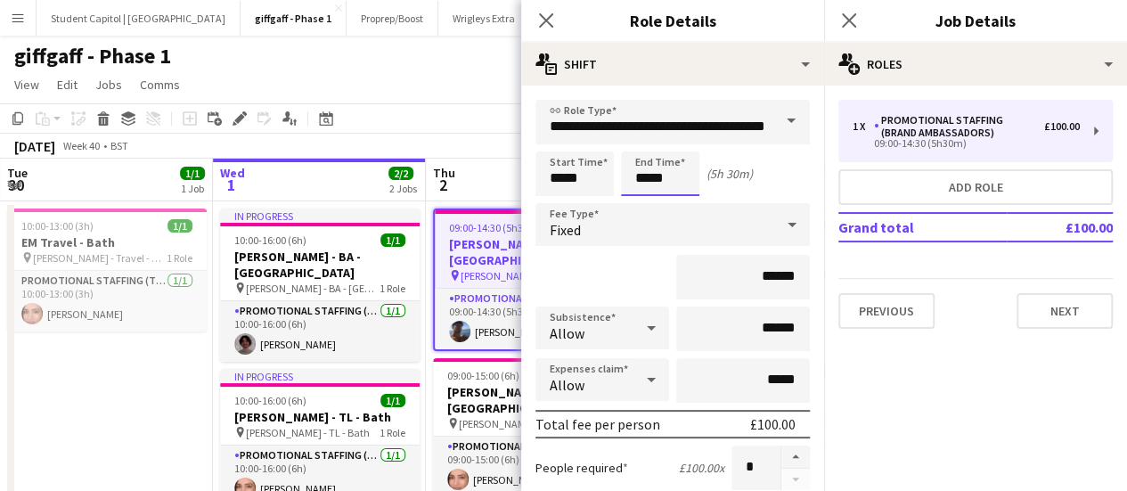
click at [654, 167] on input "*****" at bounding box center [660, 173] width 78 height 45
click at [639, 151] on input "*****" at bounding box center [660, 173] width 78 height 45
click at [639, 144] on div at bounding box center [642, 143] width 36 height 18
click at [661, 172] on input "*****" at bounding box center [660, 173] width 78 height 45
click at [667, 194] on input "*****" at bounding box center [660, 173] width 78 height 45
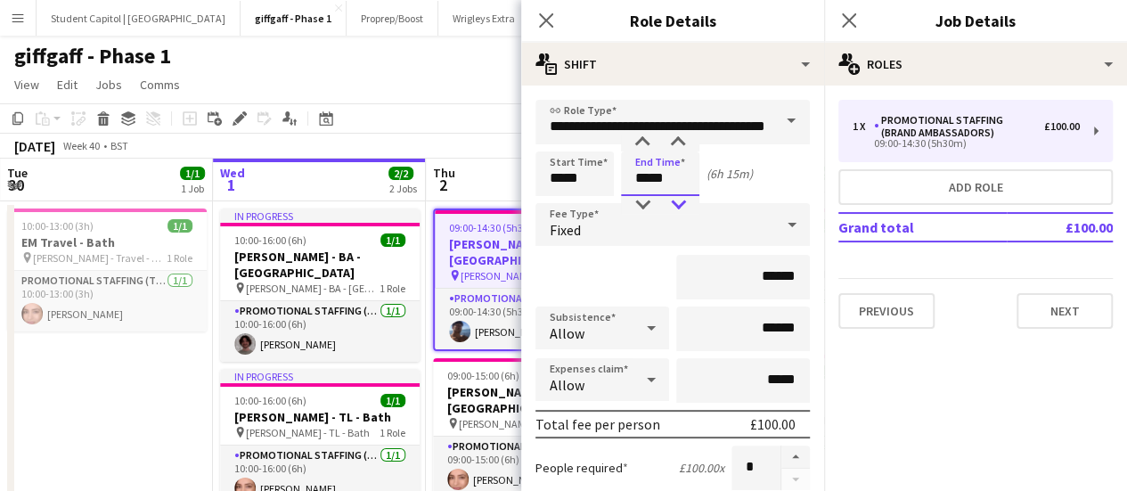
click at [675, 201] on div at bounding box center [678, 205] width 36 height 18
type input "*****"
click at [675, 201] on div at bounding box center [678, 205] width 36 height 18
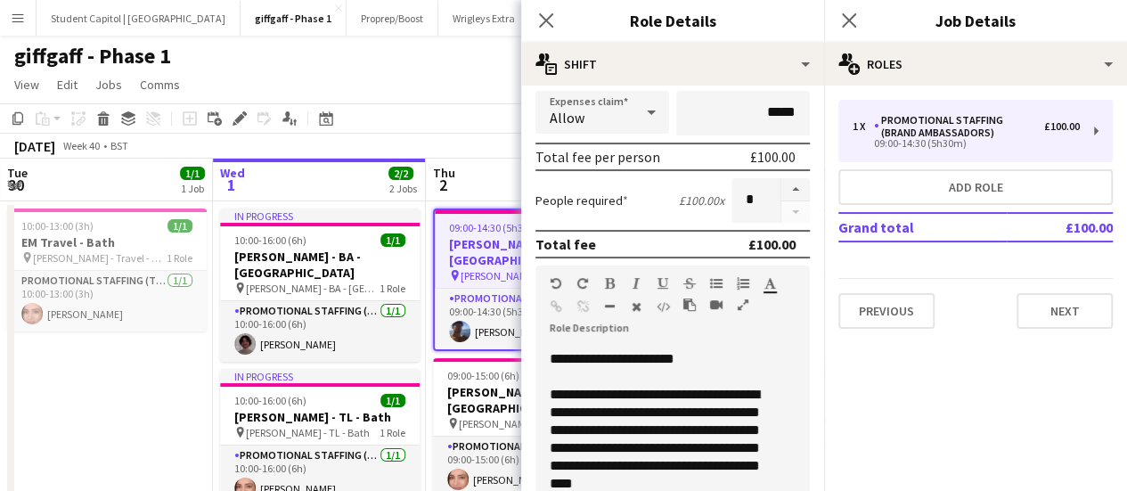
scroll to position [85, 0]
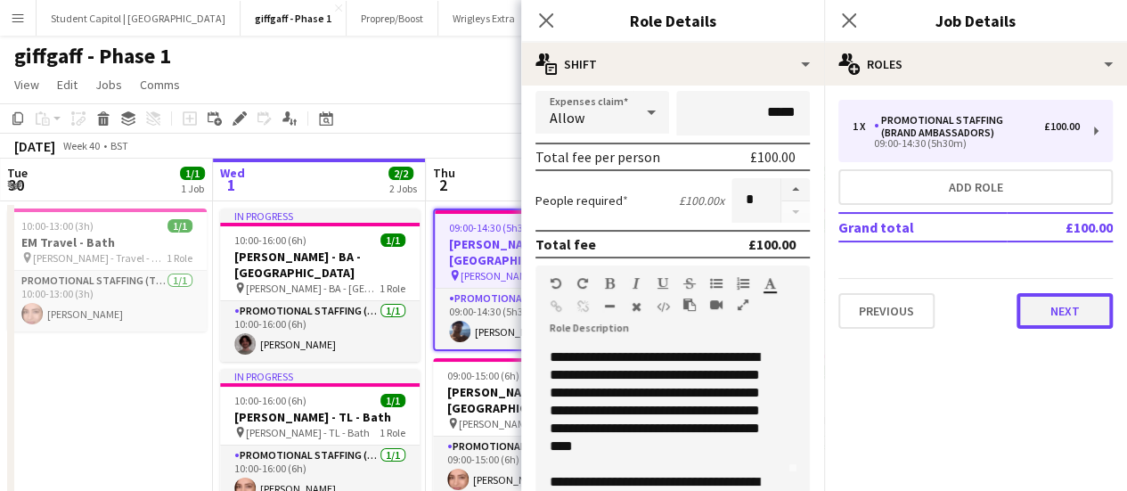
click at [1065, 325] on button "Next" at bounding box center [1064, 311] width 96 height 36
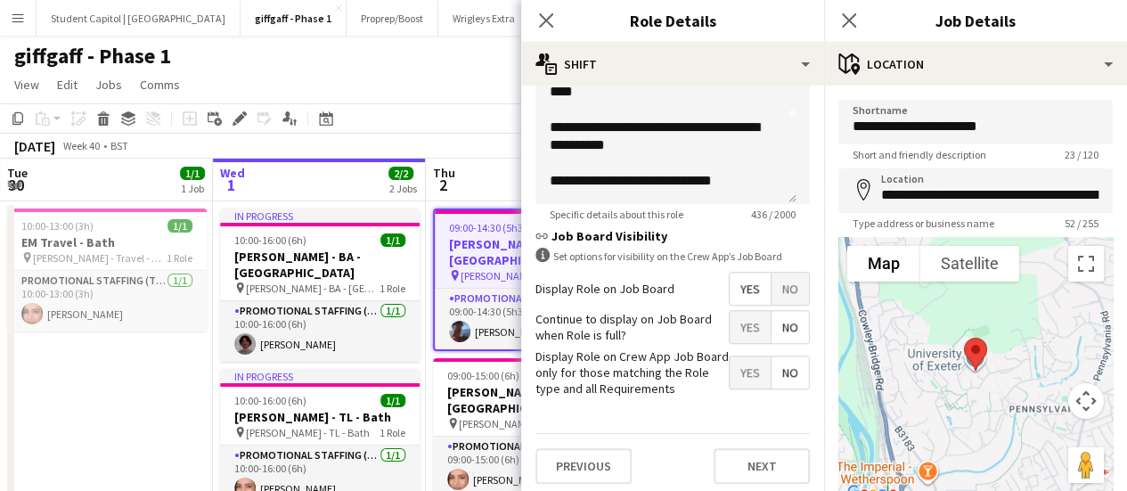
scroll to position [627, 0]
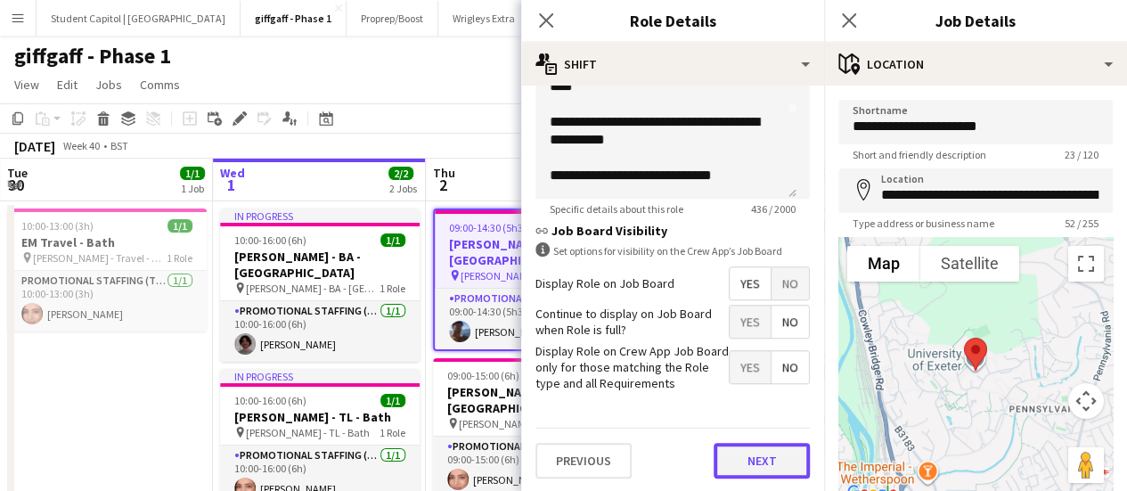
click at [739, 463] on button "Next" at bounding box center [761, 461] width 96 height 36
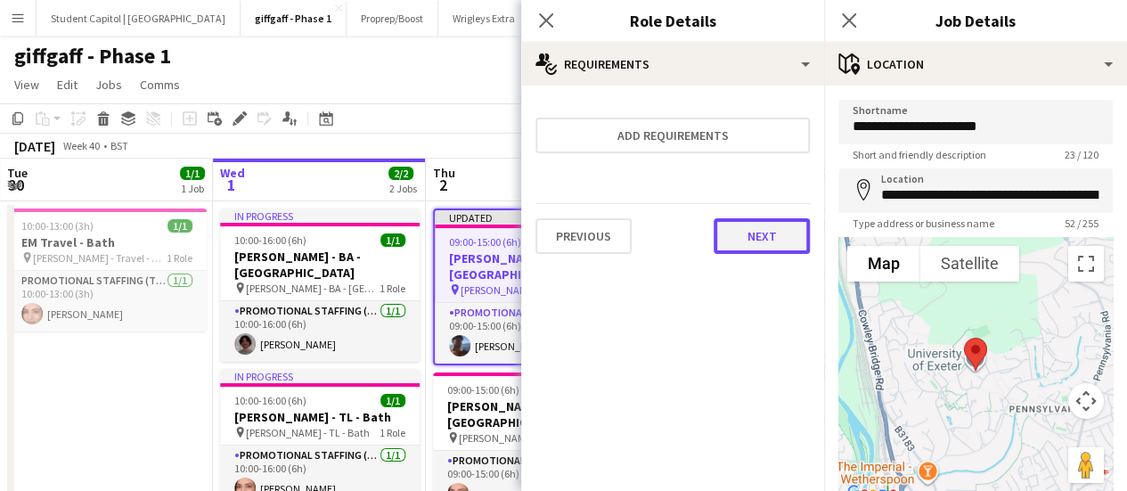
click at [741, 236] on button "Next" at bounding box center [761, 236] width 96 height 36
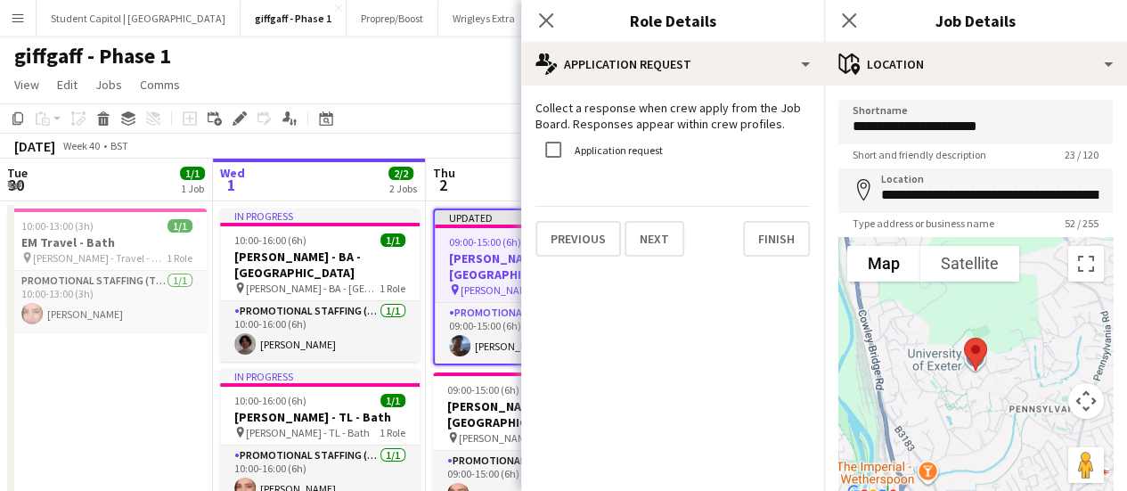
click at [119, 368] on app-date-cell "10:00-13:00 (3h) 1/1 EM Travel - Bath pin [PERSON_NAME] - Travel - Bath 1 Role …" at bounding box center [106, 380] width 213 height 359
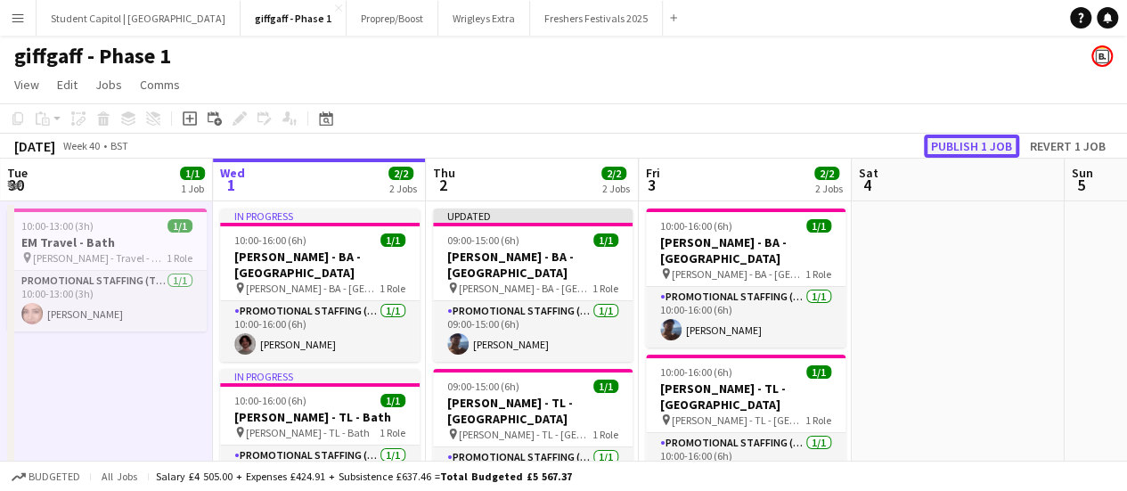
click at [960, 142] on button "Publish 1 job" at bounding box center [971, 145] width 95 height 23
